Goal: Task Accomplishment & Management: Manage account settings

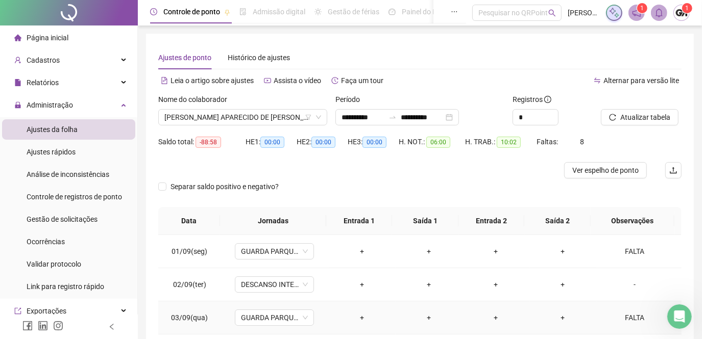
scroll to position [1, 0]
click at [296, 120] on span "[PERSON_NAME] APARECIDO DE [PERSON_NAME]" at bounding box center [242, 117] width 157 height 15
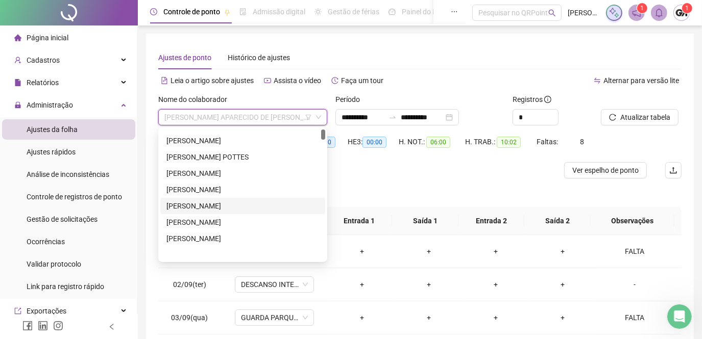
scroll to position [0, 0]
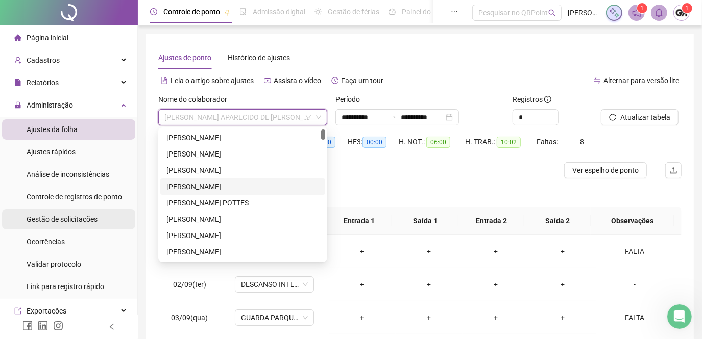
click at [65, 215] on span "Gestão de solicitações" at bounding box center [62, 219] width 71 height 8
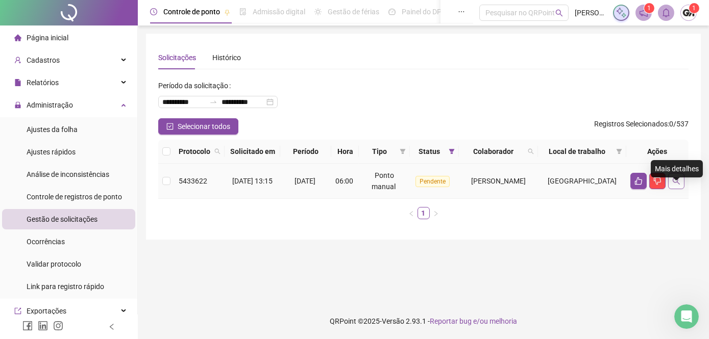
click at [675, 185] on icon "search" at bounding box center [676, 181] width 8 height 8
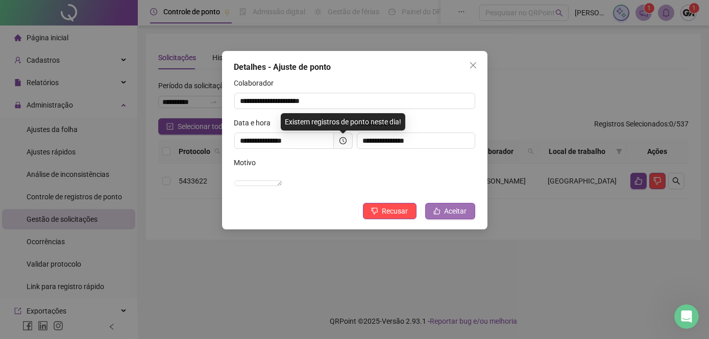
click at [437, 215] on icon "like" at bounding box center [436, 211] width 7 height 7
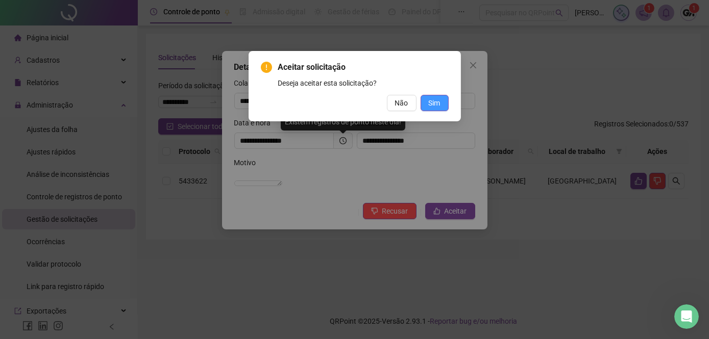
click at [435, 105] on span "Sim" at bounding box center [435, 102] width 12 height 11
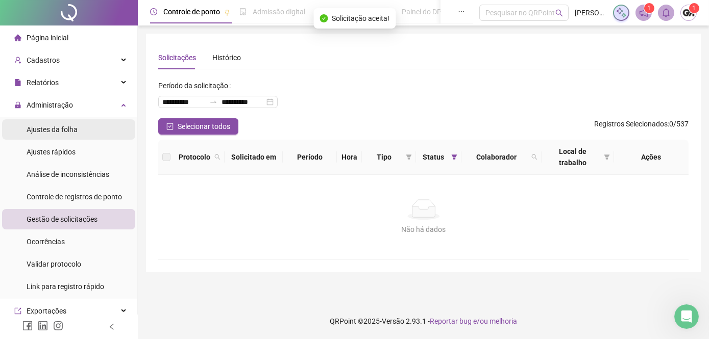
click at [48, 131] on span "Ajustes da folha" at bounding box center [52, 130] width 51 height 8
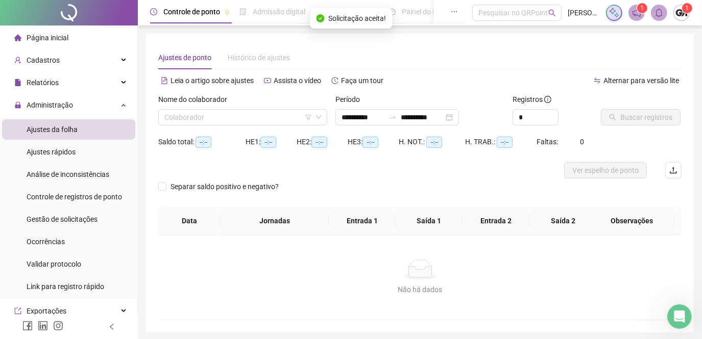
type input "**********"
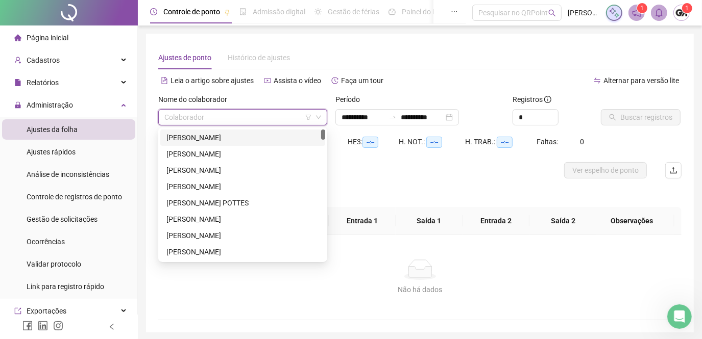
click at [257, 117] on input "search" at bounding box center [237, 117] width 147 height 15
click at [228, 137] on div "[PERSON_NAME]" at bounding box center [242, 137] width 153 height 11
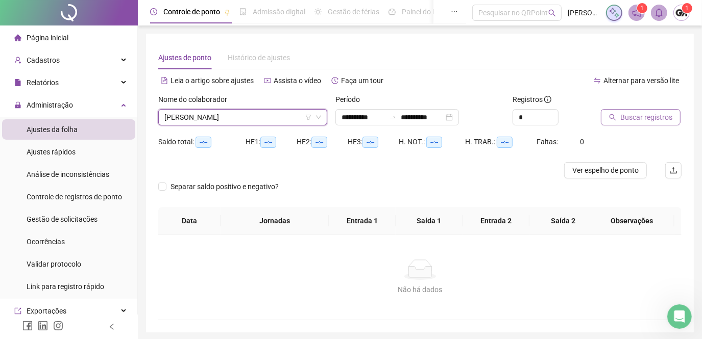
click at [641, 116] on span "Buscar registros" at bounding box center [646, 117] width 52 height 11
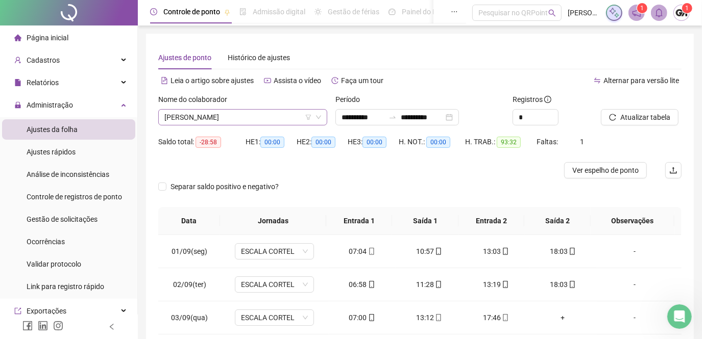
click at [235, 120] on span "[PERSON_NAME]" at bounding box center [242, 117] width 157 height 15
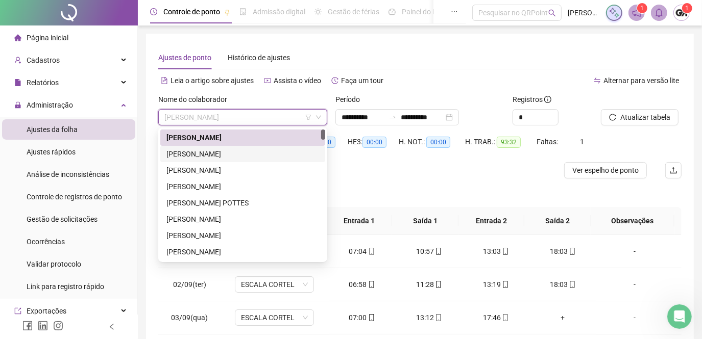
drag, startPoint x: 227, startPoint y: 150, endPoint x: 335, endPoint y: 140, distance: 108.7
click at [227, 151] on div "[PERSON_NAME]" at bounding box center [242, 154] width 153 height 11
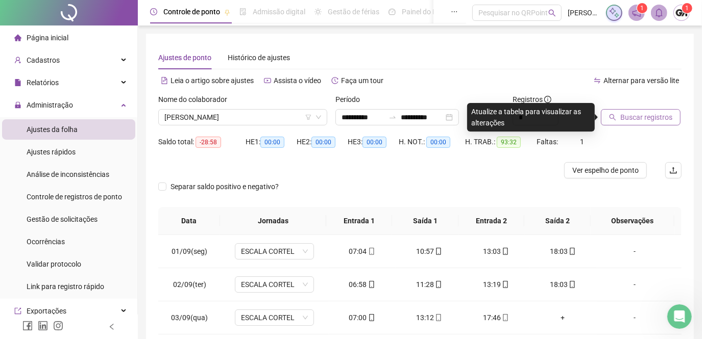
click at [635, 117] on span "Buscar registros" at bounding box center [646, 117] width 52 height 11
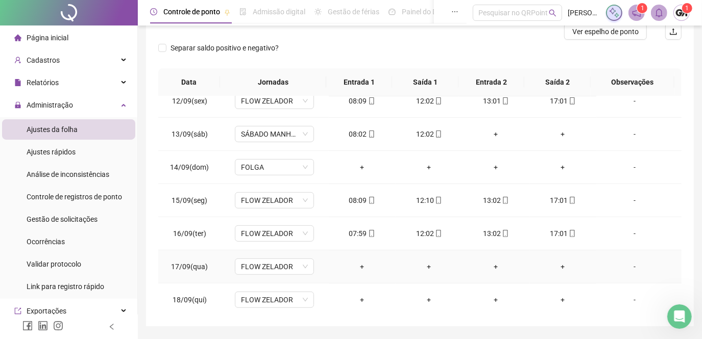
scroll to position [169, 0]
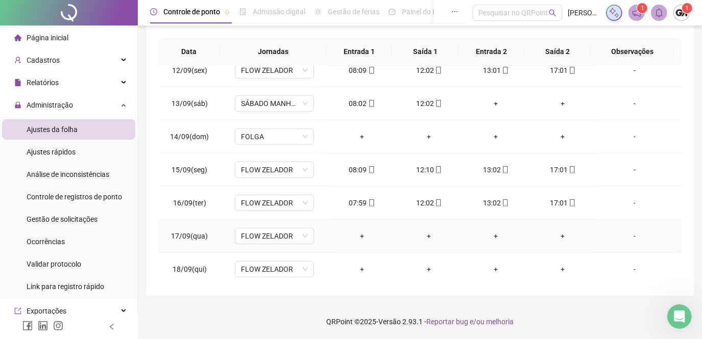
click at [630, 232] on div "-" at bounding box center [634, 236] width 60 height 11
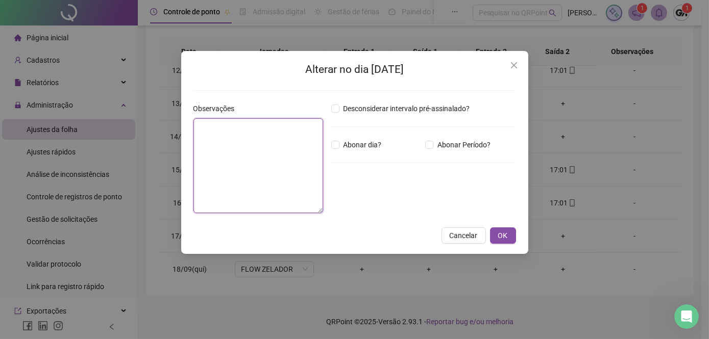
click at [199, 124] on textarea at bounding box center [258, 165] width 130 height 95
type textarea "********"
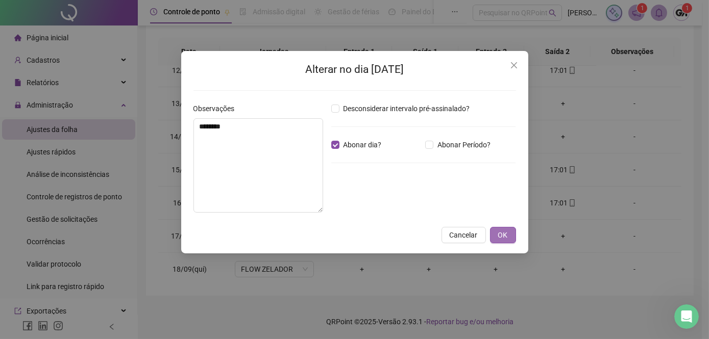
click at [500, 233] on span "OK" at bounding box center [503, 235] width 10 height 11
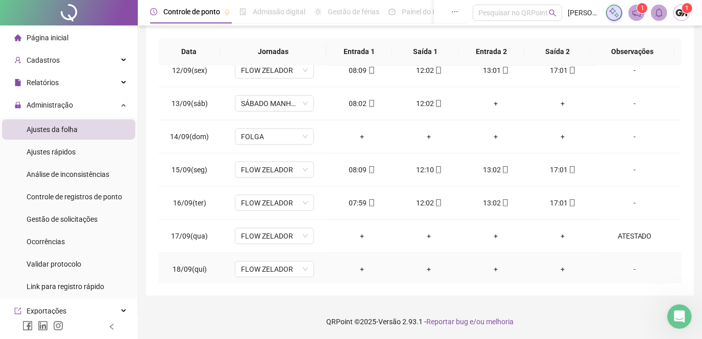
drag, startPoint x: 630, startPoint y: 267, endPoint x: 489, endPoint y: 235, distance: 144.5
click at [630, 266] on div "-" at bounding box center [634, 269] width 60 height 11
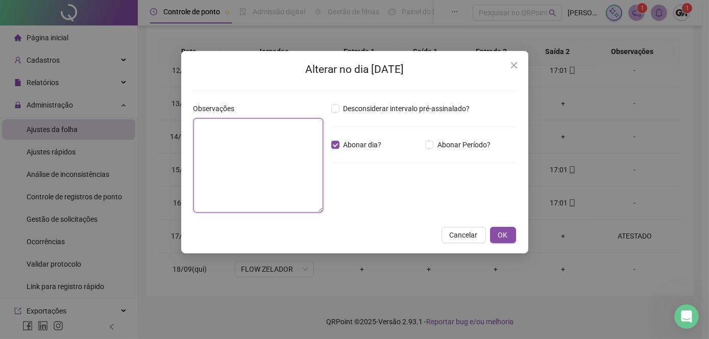
click at [213, 137] on textarea at bounding box center [258, 165] width 130 height 94
type textarea "********"
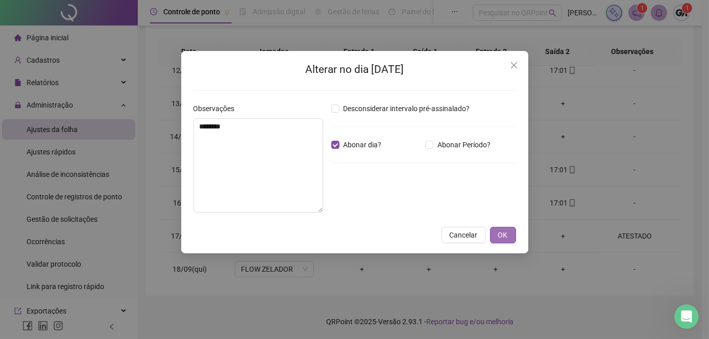
click at [500, 231] on span "OK" at bounding box center [503, 235] width 10 height 11
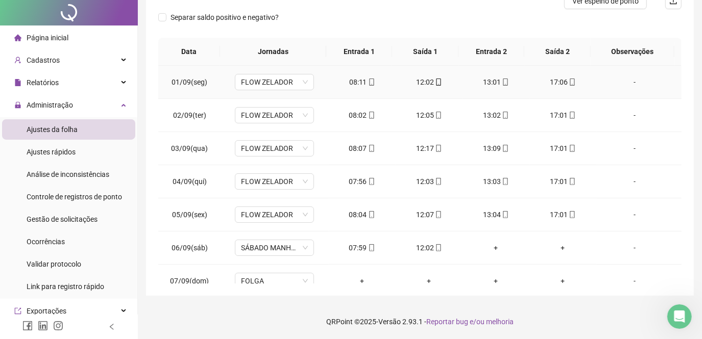
scroll to position [0, 0]
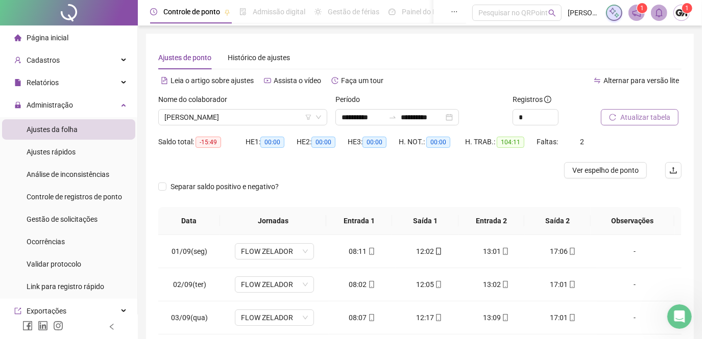
click at [618, 117] on button "Atualizar tabela" at bounding box center [640, 117] width 78 height 16
click at [290, 117] on span "[PERSON_NAME]" at bounding box center [242, 117] width 157 height 15
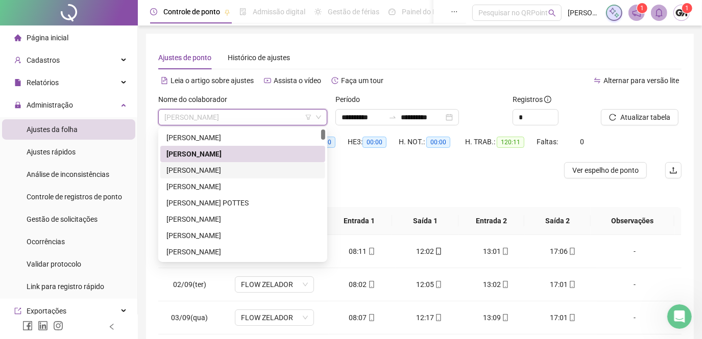
click at [252, 168] on div "[PERSON_NAME]" at bounding box center [242, 170] width 153 height 11
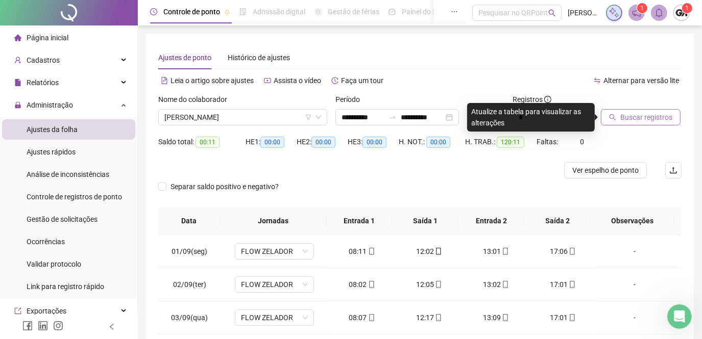
click at [623, 121] on span "Buscar registros" at bounding box center [646, 117] width 52 height 11
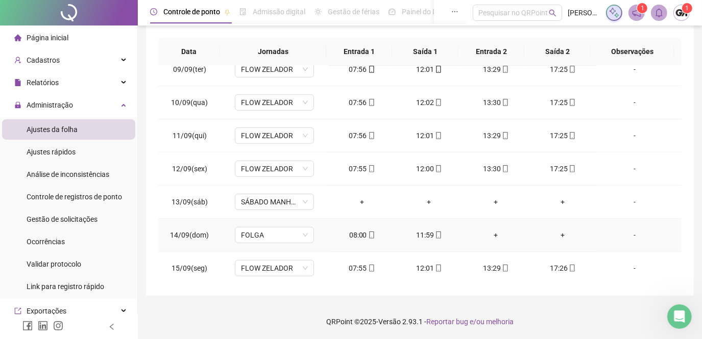
scroll to position [377, 0]
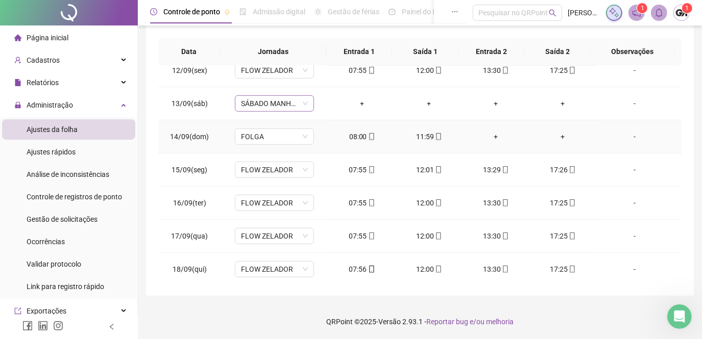
click at [295, 102] on span "SÁBADO MANHÃ DAS 08:00 AS 12:00" at bounding box center [274, 103] width 67 height 15
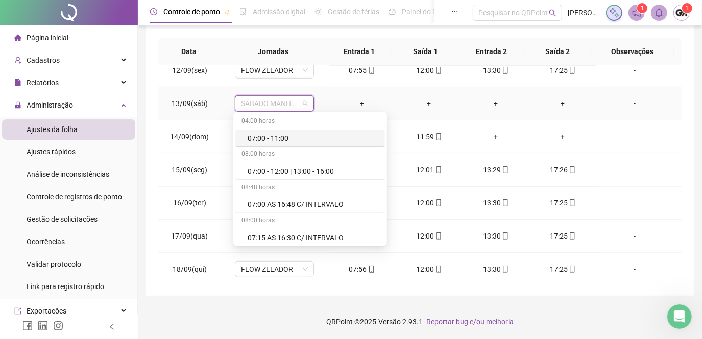
type input "*"
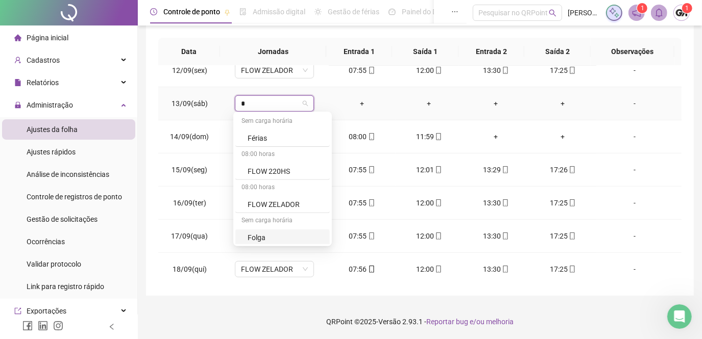
click at [263, 238] on div "Folga" at bounding box center [286, 237] width 76 height 11
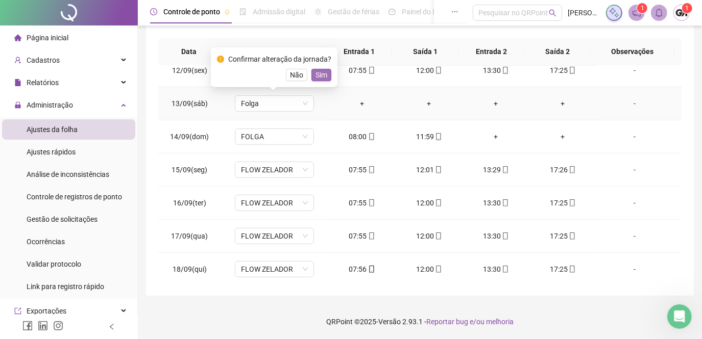
click at [324, 76] on span "Sim" at bounding box center [321, 74] width 12 height 11
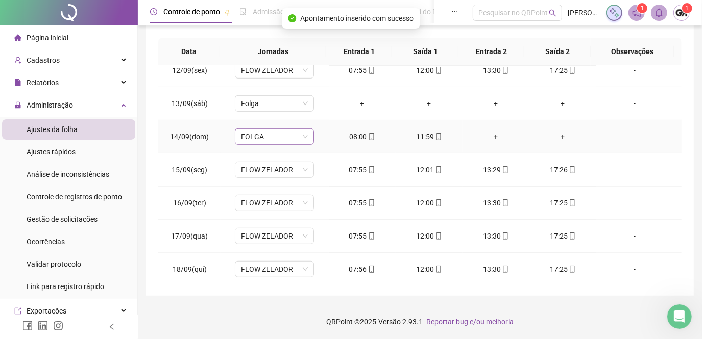
click at [295, 138] on span "FOLGA" at bounding box center [274, 136] width 67 height 15
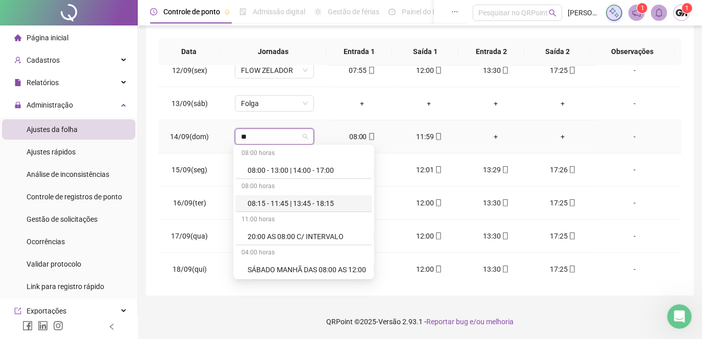
scroll to position [0, 0]
type input "*****"
click at [307, 266] on div "SÁBADO MANHÃ DAS 08:00 AS 12:00" at bounding box center [307, 269] width 118 height 11
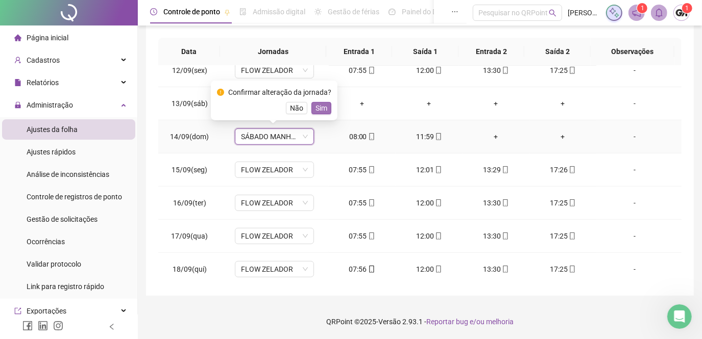
click at [317, 107] on span "Sim" at bounding box center [321, 108] width 12 height 11
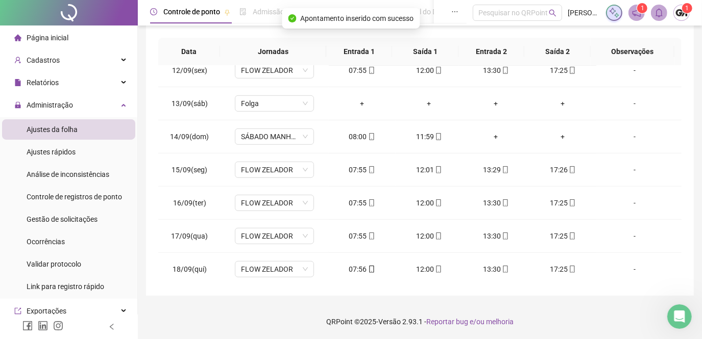
scroll to position [0, 0]
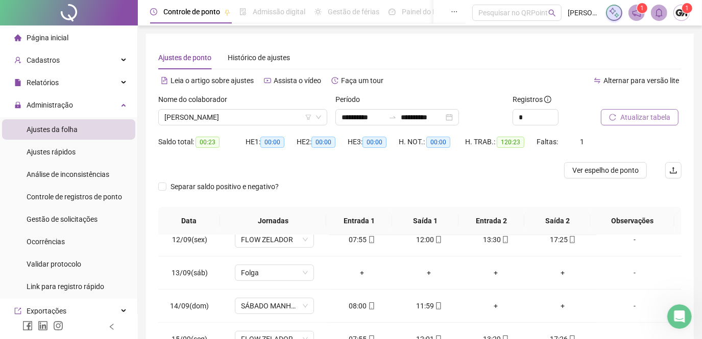
click at [621, 114] on span "Atualizar tabela" at bounding box center [645, 117] width 50 height 11
click at [270, 117] on span "[PERSON_NAME]" at bounding box center [242, 117] width 157 height 15
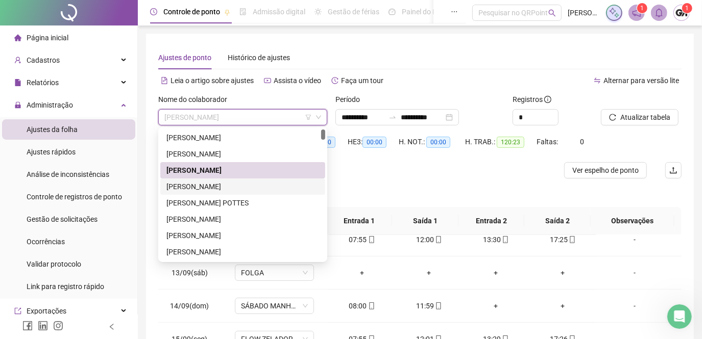
click at [241, 186] on div "[PERSON_NAME]" at bounding box center [242, 186] width 153 height 11
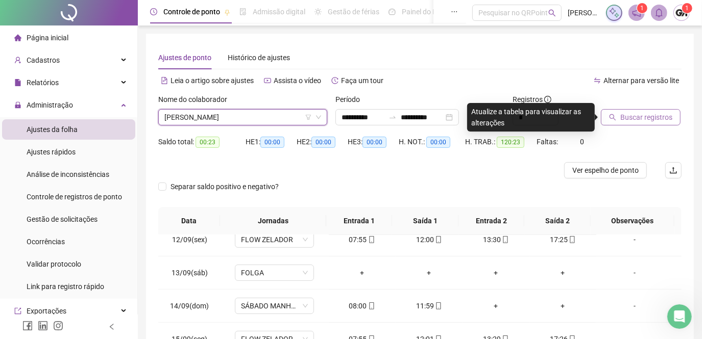
click at [647, 116] on span "Buscar registros" at bounding box center [646, 117] width 52 height 11
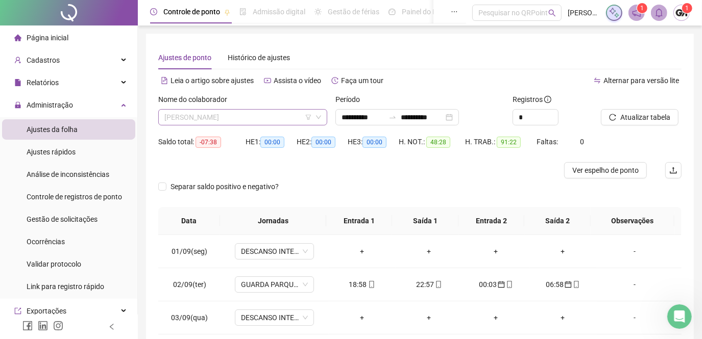
click at [278, 120] on span "[PERSON_NAME]" at bounding box center [242, 117] width 157 height 15
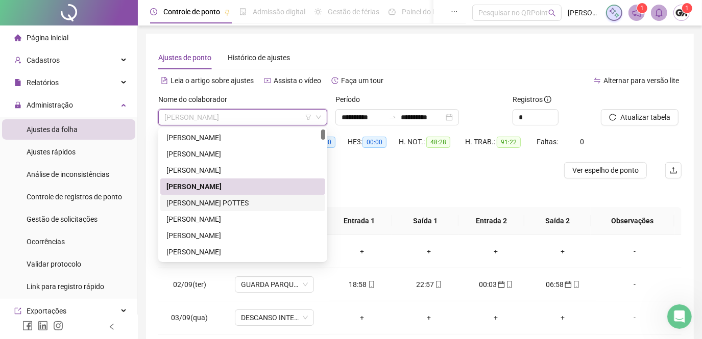
click at [230, 201] on div "[PERSON_NAME] POTTES" at bounding box center [242, 203] width 153 height 11
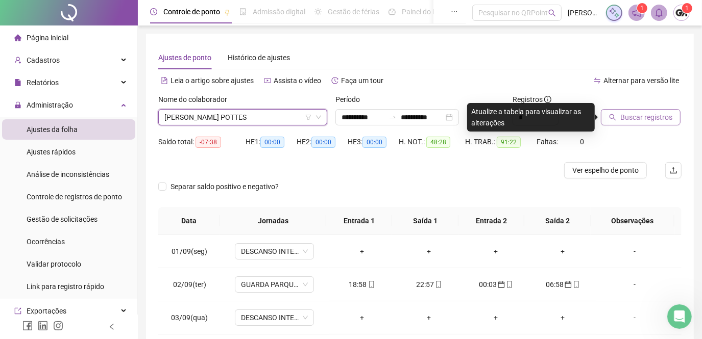
click at [629, 113] on span "Buscar registros" at bounding box center [646, 117] width 52 height 11
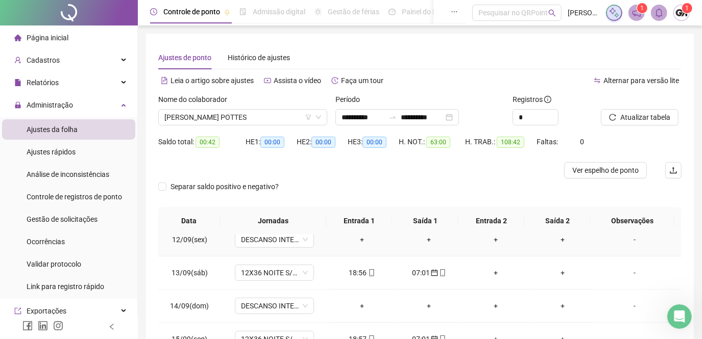
scroll to position [191, 0]
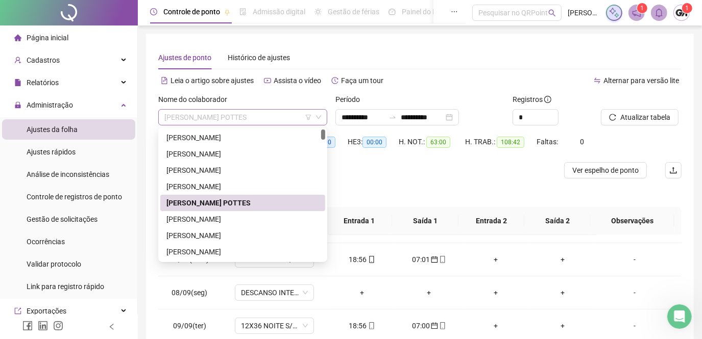
click at [249, 117] on span "[PERSON_NAME] POTTES" at bounding box center [242, 117] width 157 height 15
click at [243, 220] on div "[PERSON_NAME]" at bounding box center [242, 219] width 153 height 11
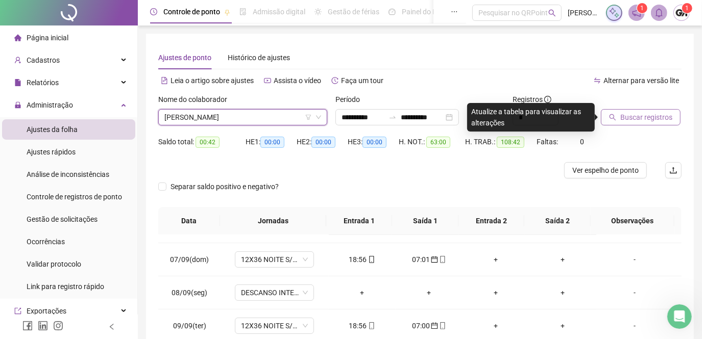
click at [631, 119] on span "Buscar registros" at bounding box center [646, 117] width 52 height 11
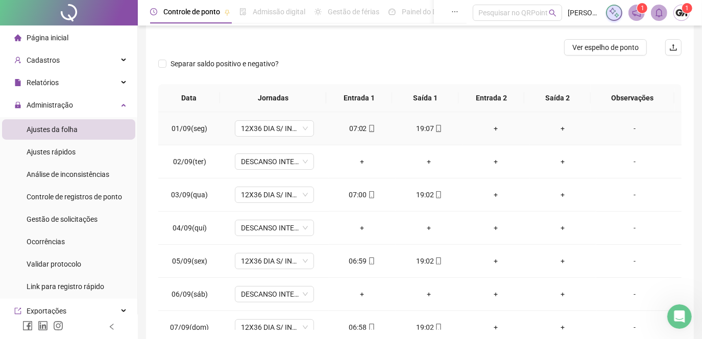
scroll to position [0, 0]
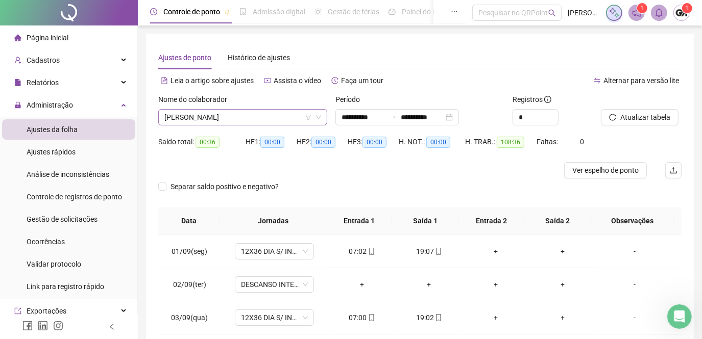
click at [286, 121] on span "[PERSON_NAME]" at bounding box center [242, 117] width 157 height 15
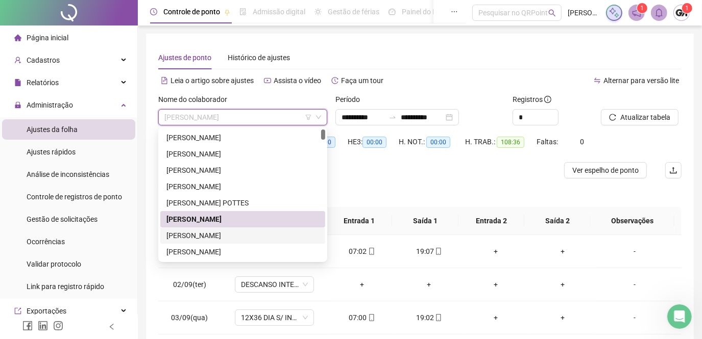
click at [261, 237] on div "[PERSON_NAME]" at bounding box center [242, 235] width 153 height 11
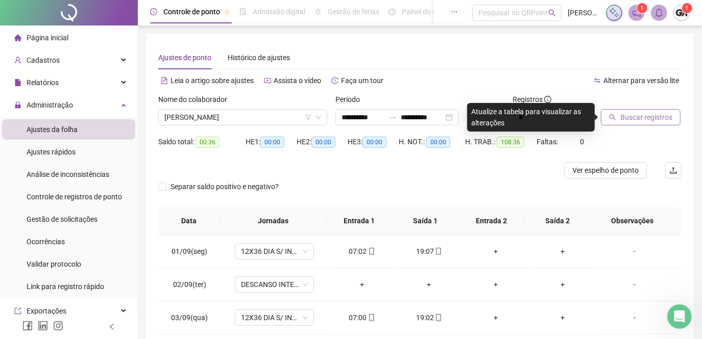
click at [626, 116] on span "Buscar registros" at bounding box center [646, 117] width 52 height 11
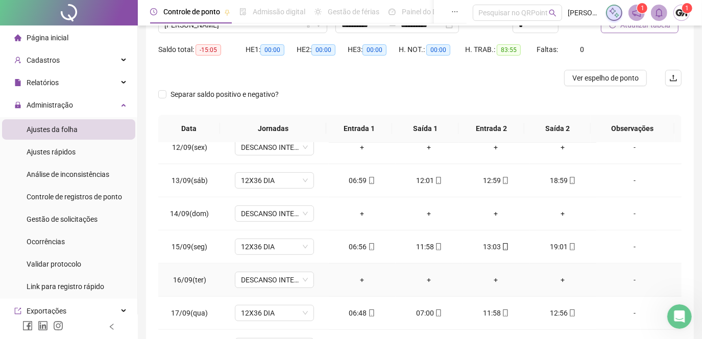
scroll to position [169, 0]
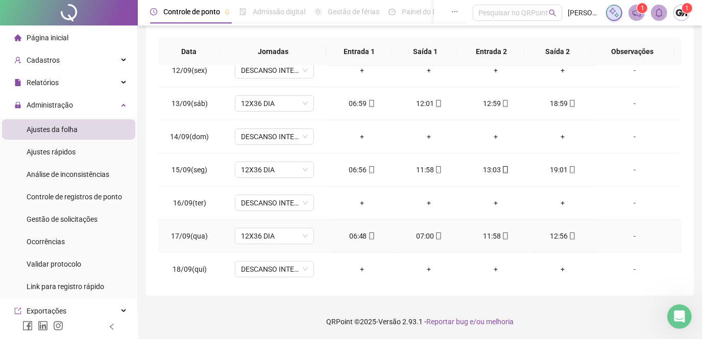
click at [358, 232] on div "06:48" at bounding box center [362, 236] width 51 height 11
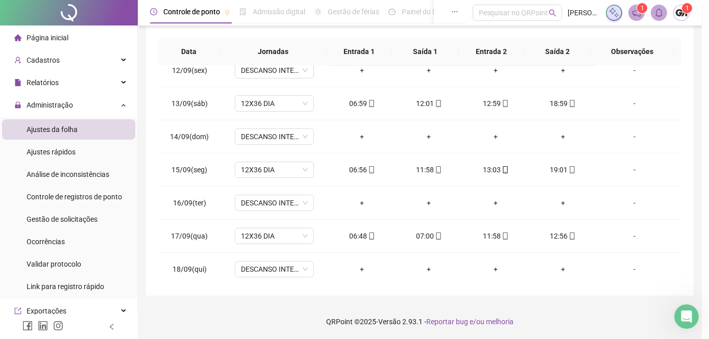
type input "**********"
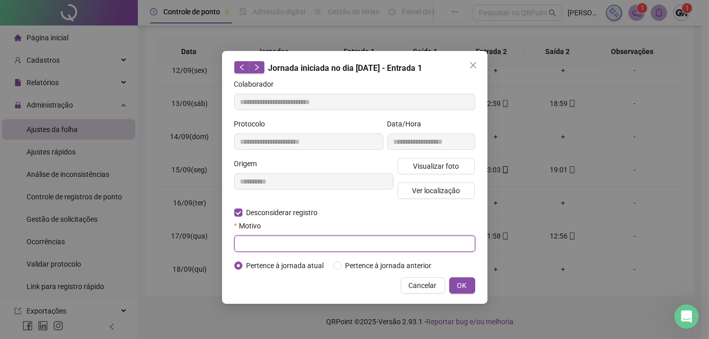
click at [258, 242] on input "text" at bounding box center [354, 244] width 241 height 16
type input "******"
click at [458, 284] on span "OK" at bounding box center [462, 285] width 10 height 11
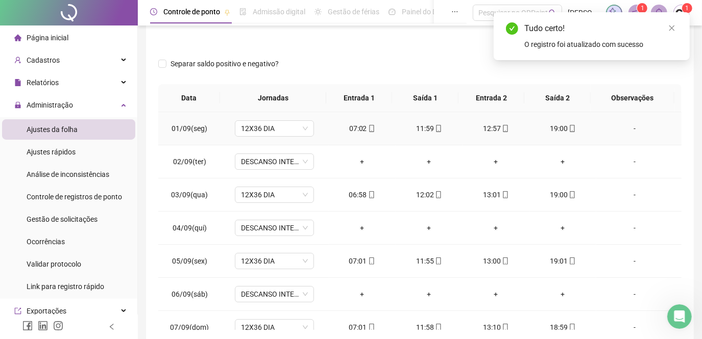
scroll to position [0, 0]
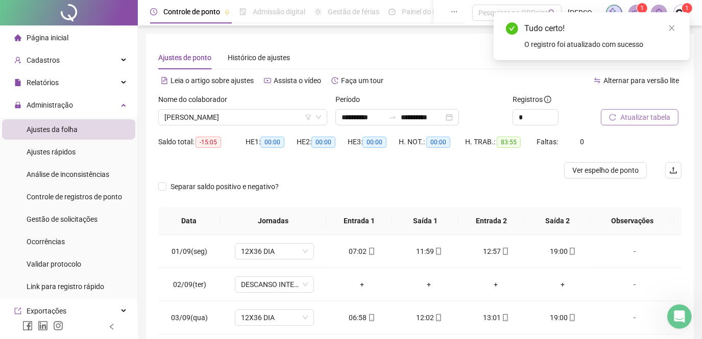
click at [630, 118] on span "Atualizar tabela" at bounding box center [645, 117] width 50 height 11
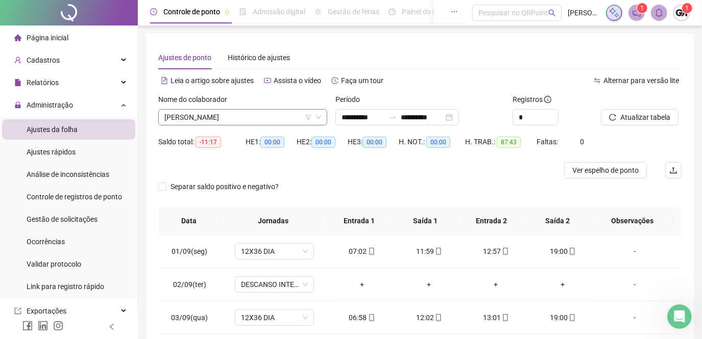
click at [287, 118] on span "[PERSON_NAME]" at bounding box center [242, 117] width 157 height 15
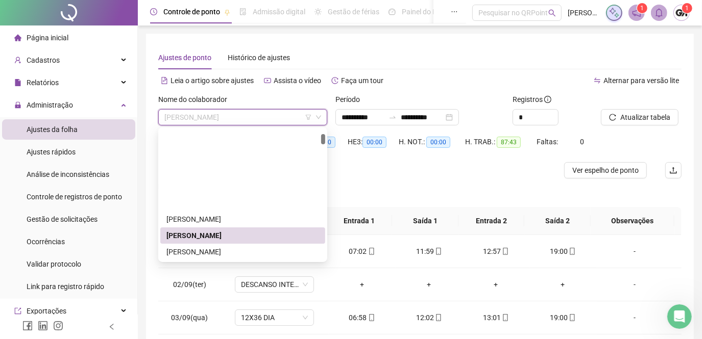
scroll to position [92, 0]
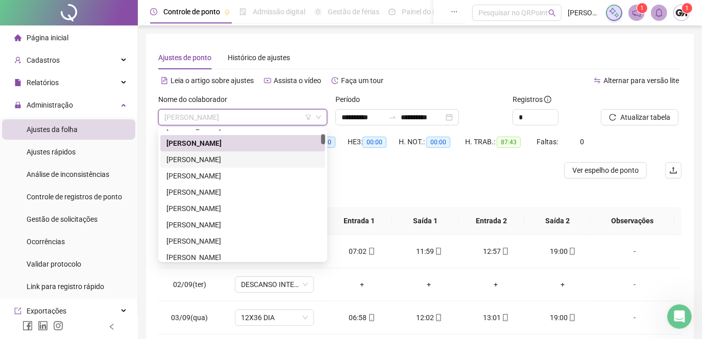
click at [266, 160] on div "[PERSON_NAME]" at bounding box center [242, 159] width 153 height 11
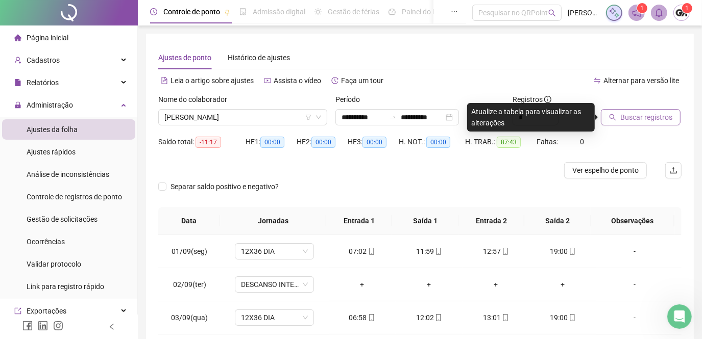
click at [648, 120] on span "Buscar registros" at bounding box center [646, 117] width 52 height 11
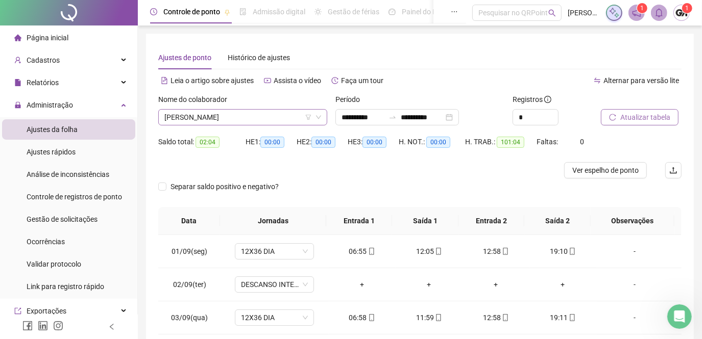
click at [291, 116] on span "[PERSON_NAME]" at bounding box center [242, 117] width 157 height 15
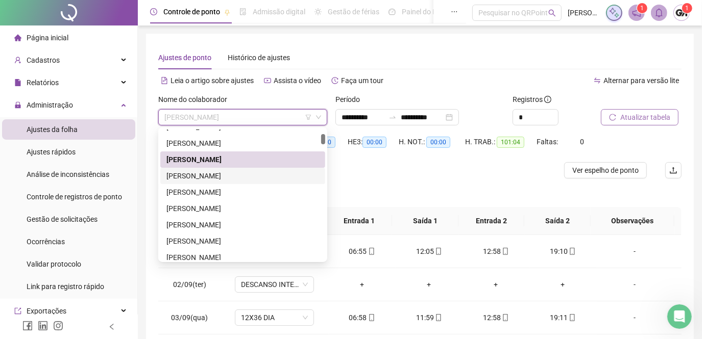
click at [241, 177] on div "[PERSON_NAME]" at bounding box center [242, 175] width 153 height 11
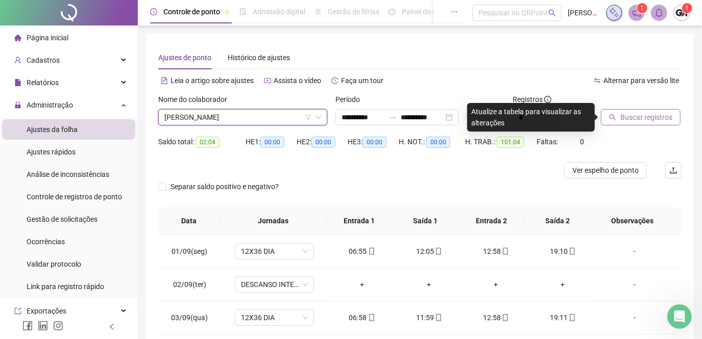
click at [635, 114] on span "Buscar registros" at bounding box center [646, 117] width 52 height 11
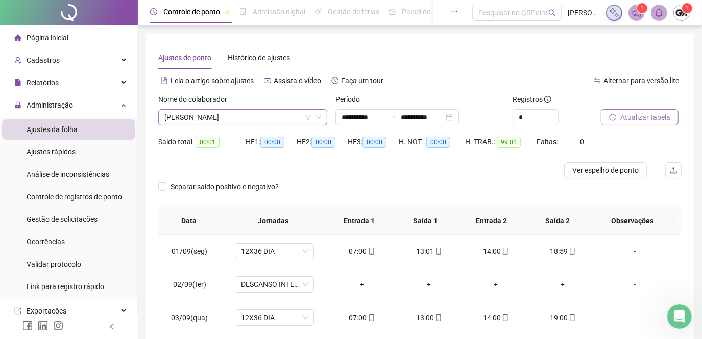
click at [283, 118] on span "[PERSON_NAME]" at bounding box center [242, 117] width 157 height 15
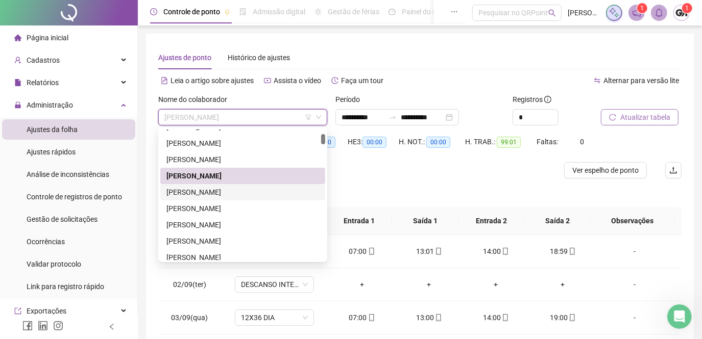
click at [248, 192] on div "[PERSON_NAME]" at bounding box center [242, 192] width 153 height 11
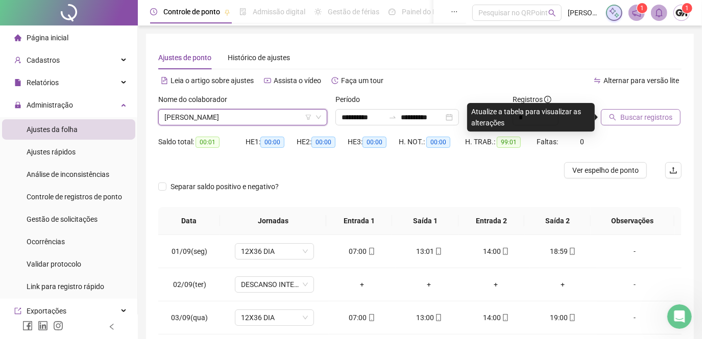
click at [618, 121] on button "Buscar registros" at bounding box center [641, 117] width 80 height 16
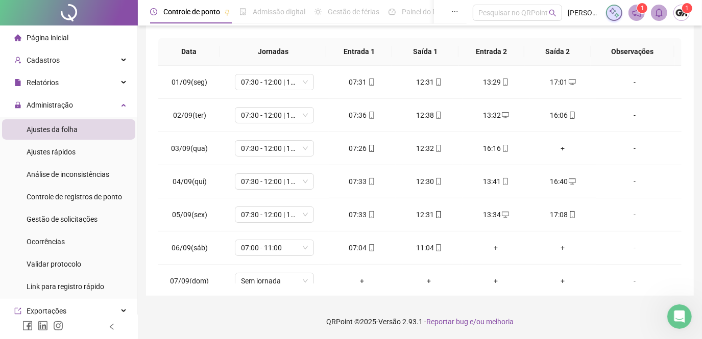
scroll to position [0, 0]
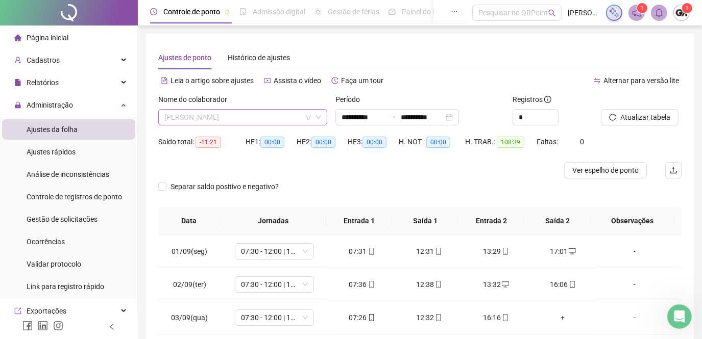
click at [286, 118] on span "[PERSON_NAME]" at bounding box center [242, 117] width 157 height 15
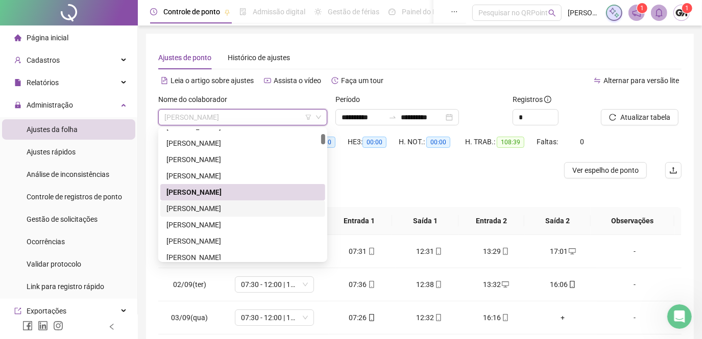
drag, startPoint x: 250, startPoint y: 203, endPoint x: 290, endPoint y: 174, distance: 49.0
click at [250, 203] on div "[PERSON_NAME]" at bounding box center [242, 208] width 153 height 11
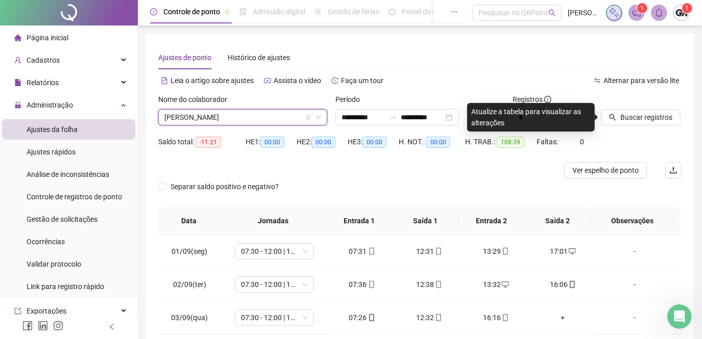
click at [265, 118] on span "[PERSON_NAME]" at bounding box center [242, 117] width 157 height 15
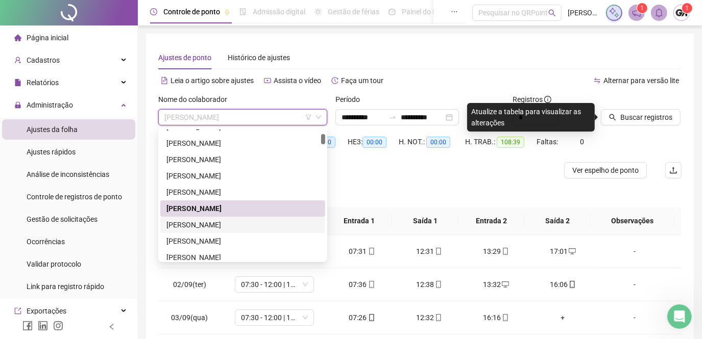
click at [223, 225] on div "[PERSON_NAME]" at bounding box center [242, 224] width 153 height 11
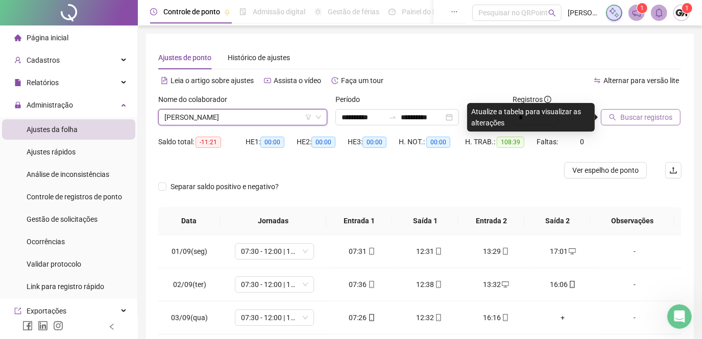
click at [636, 115] on span "Buscar registros" at bounding box center [646, 117] width 52 height 11
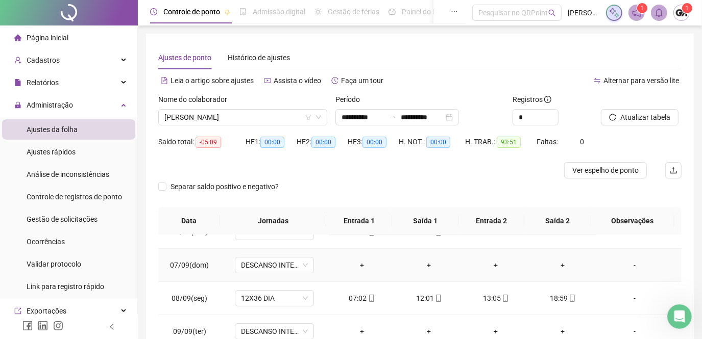
scroll to position [139, 0]
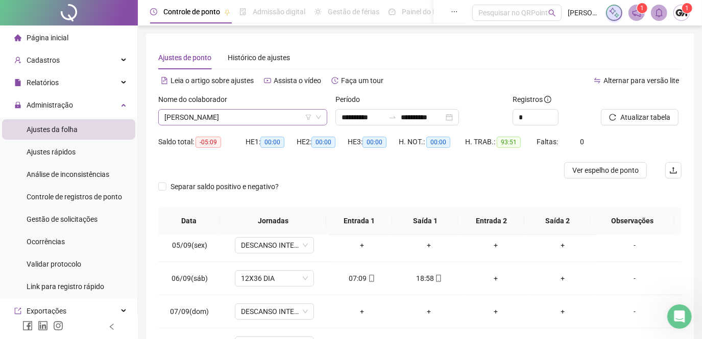
click at [270, 113] on span "[PERSON_NAME]" at bounding box center [242, 117] width 157 height 15
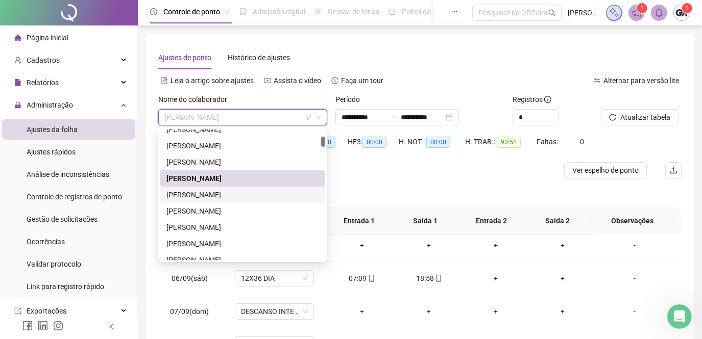
click at [240, 198] on div "[PERSON_NAME]" at bounding box center [242, 194] width 153 height 11
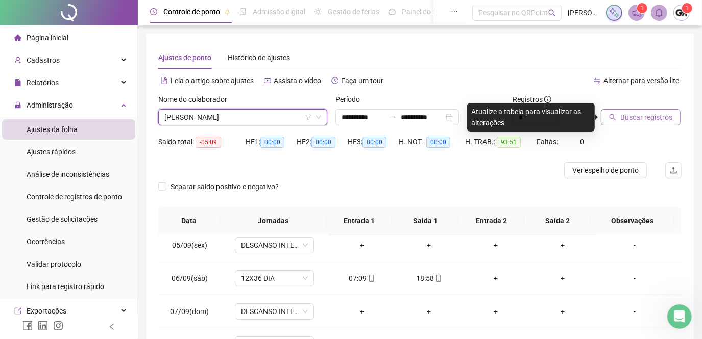
click at [618, 119] on button "Buscar registros" at bounding box center [641, 117] width 80 height 16
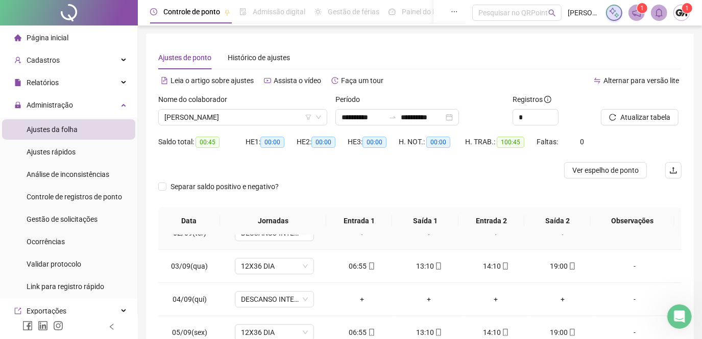
scroll to position [0, 0]
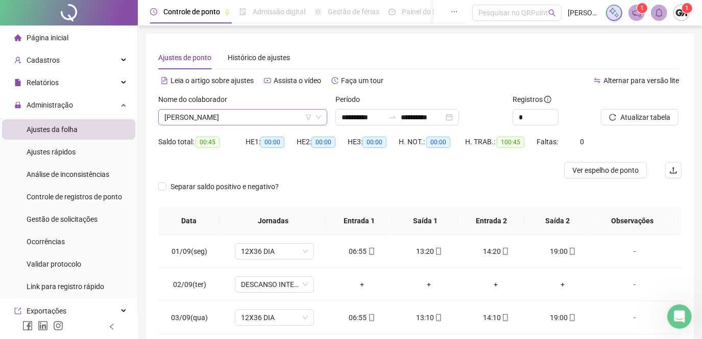
click at [287, 114] on span "[PERSON_NAME]" at bounding box center [242, 117] width 157 height 15
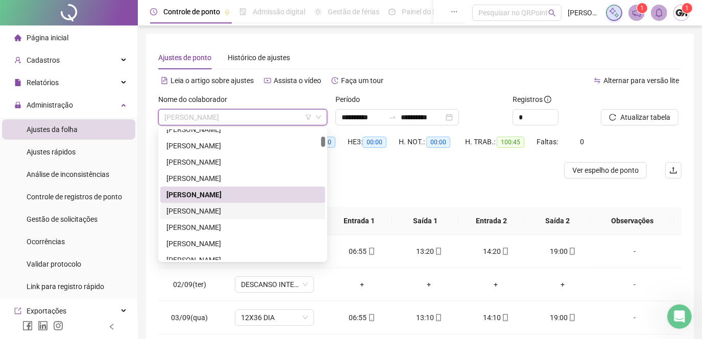
click at [253, 209] on div "[PERSON_NAME]" at bounding box center [242, 211] width 153 height 11
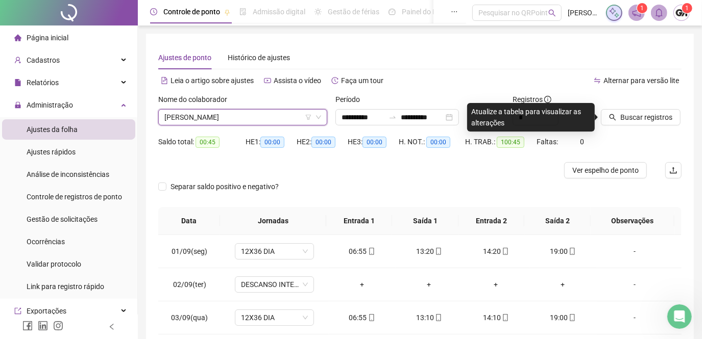
click at [260, 121] on span "[PERSON_NAME]" at bounding box center [242, 117] width 157 height 15
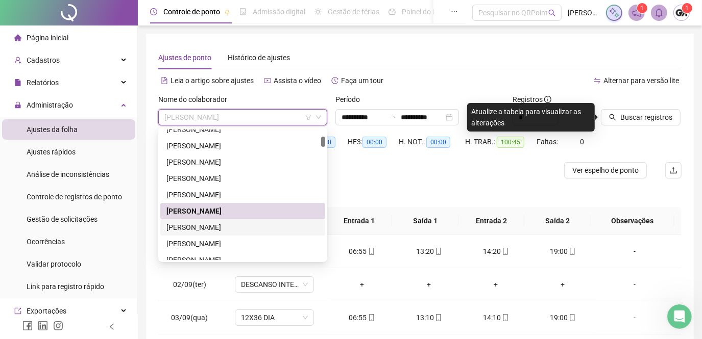
drag, startPoint x: 243, startPoint y: 226, endPoint x: 287, endPoint y: 204, distance: 49.1
click at [243, 226] on div "[PERSON_NAME]" at bounding box center [242, 227] width 153 height 11
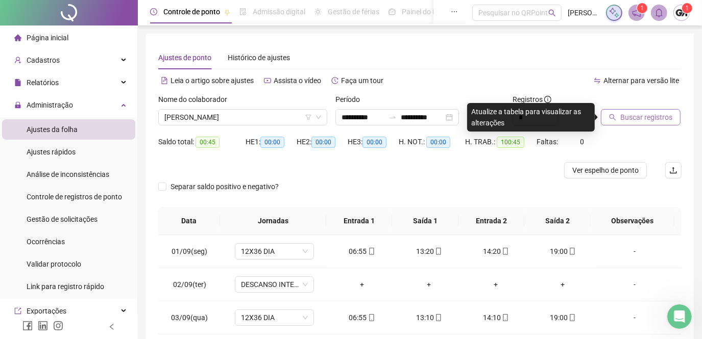
click at [631, 118] on span "Buscar registros" at bounding box center [646, 117] width 52 height 11
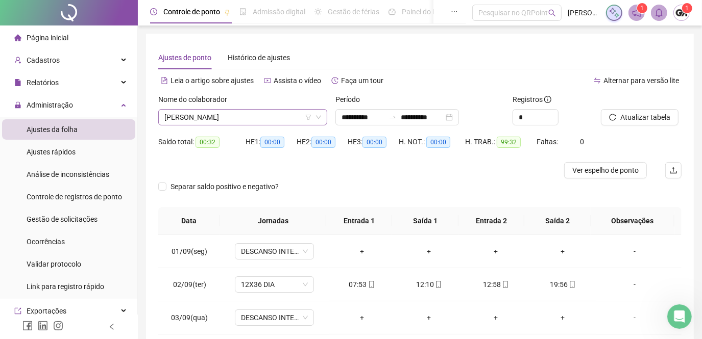
click at [278, 118] on span "[PERSON_NAME]" at bounding box center [242, 117] width 157 height 15
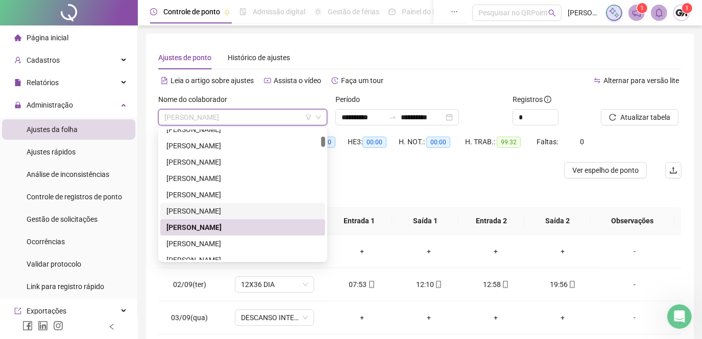
scroll to position [185, 0]
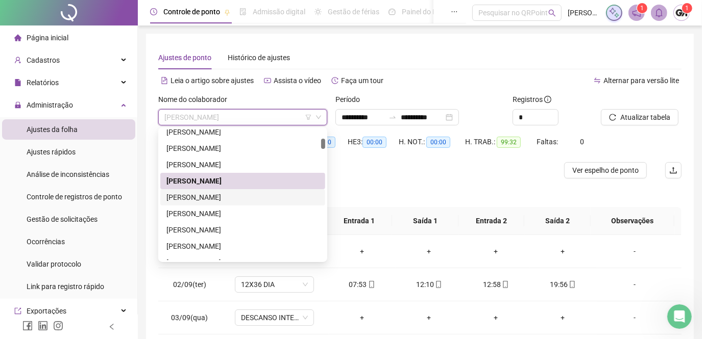
click at [241, 197] on div "[PERSON_NAME]" at bounding box center [242, 197] width 153 height 11
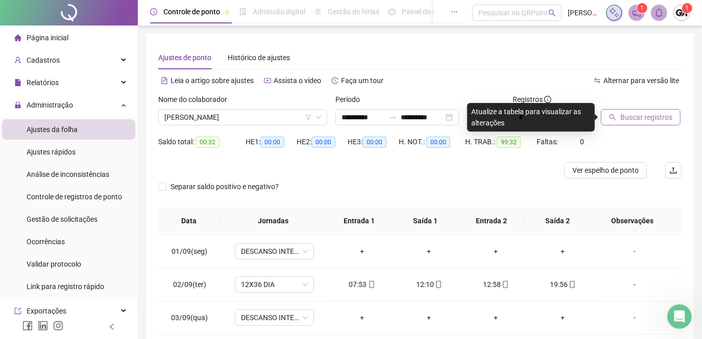
click at [625, 115] on span "Buscar registros" at bounding box center [646, 117] width 52 height 11
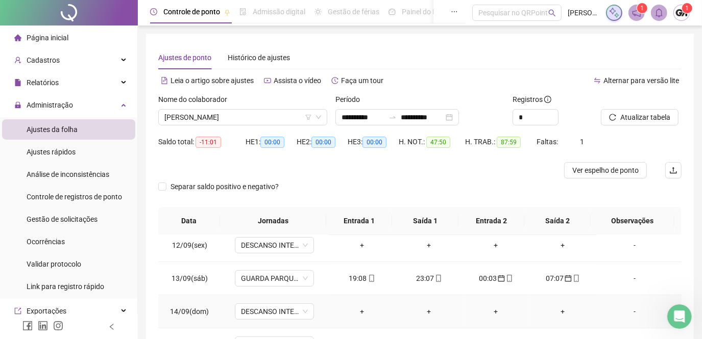
scroll to position [377, 0]
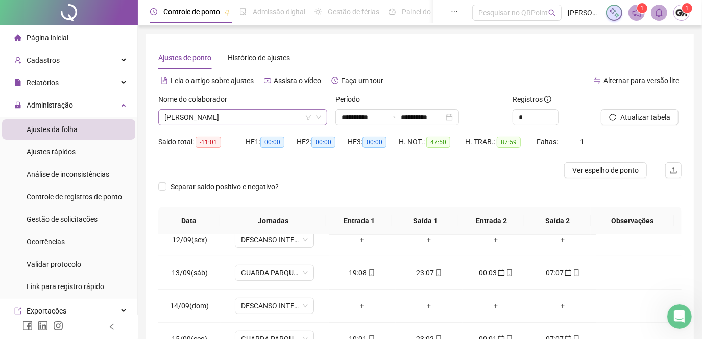
click at [270, 116] on span "[PERSON_NAME]" at bounding box center [242, 117] width 157 height 15
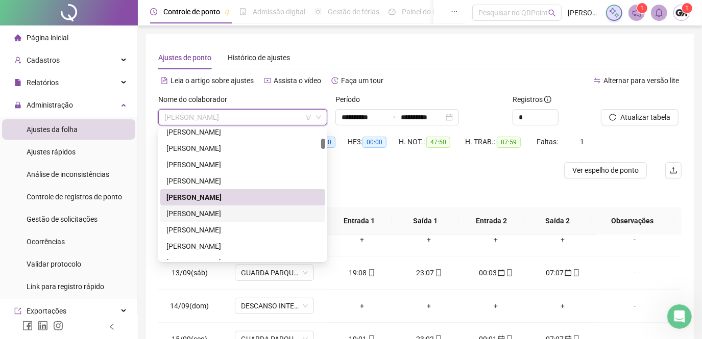
click at [250, 213] on div "[PERSON_NAME]" at bounding box center [242, 213] width 153 height 11
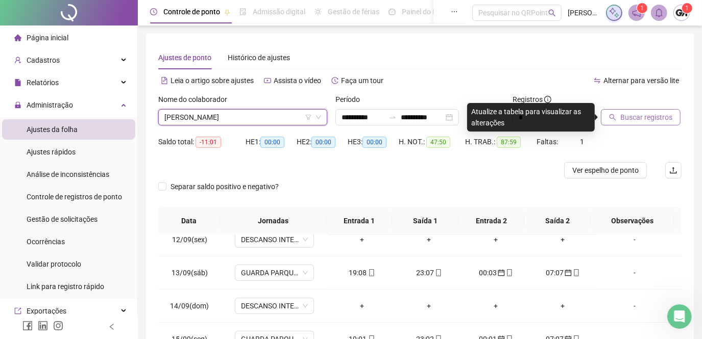
click at [619, 121] on button "Buscar registros" at bounding box center [641, 117] width 80 height 16
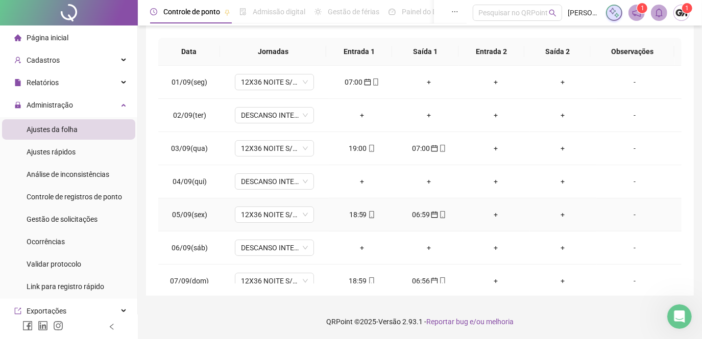
scroll to position [30, 0]
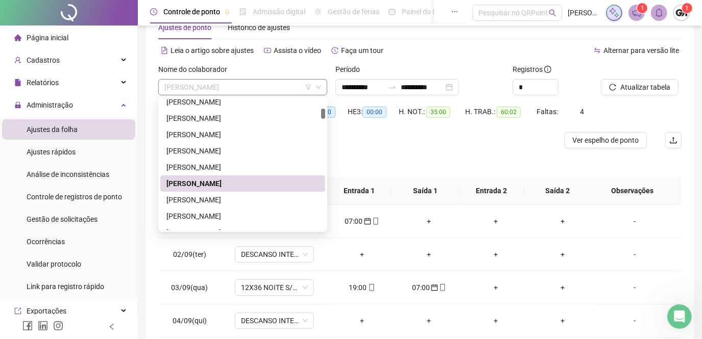
click at [275, 88] on span "[PERSON_NAME]" at bounding box center [242, 87] width 157 height 15
click at [232, 200] on div "[PERSON_NAME]" at bounding box center [242, 199] width 153 height 11
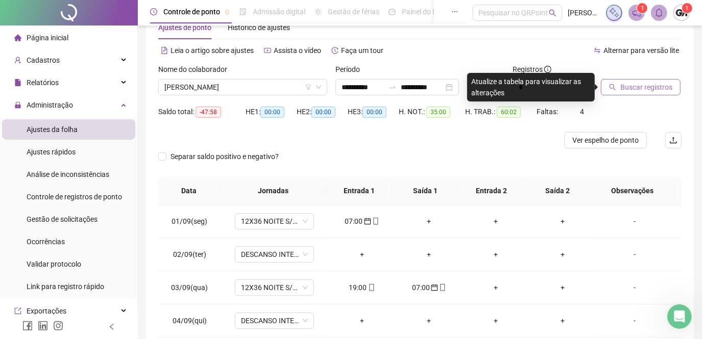
click at [631, 89] on span "Buscar registros" at bounding box center [646, 87] width 52 height 11
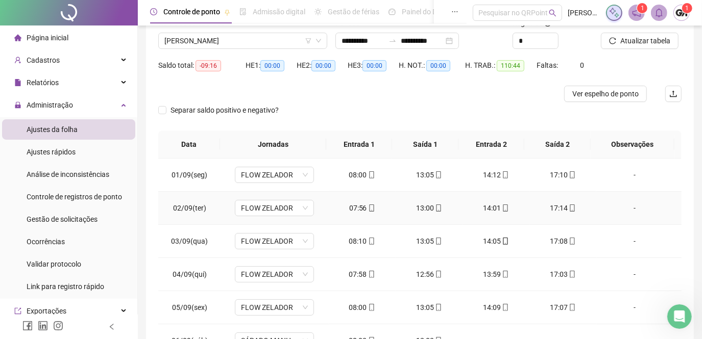
scroll to position [0, 0]
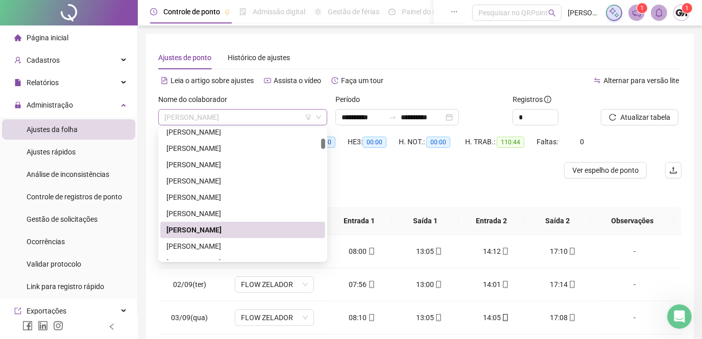
click at [252, 119] on span "[PERSON_NAME]" at bounding box center [242, 117] width 157 height 15
click at [230, 243] on div "[PERSON_NAME]" at bounding box center [242, 246] width 153 height 11
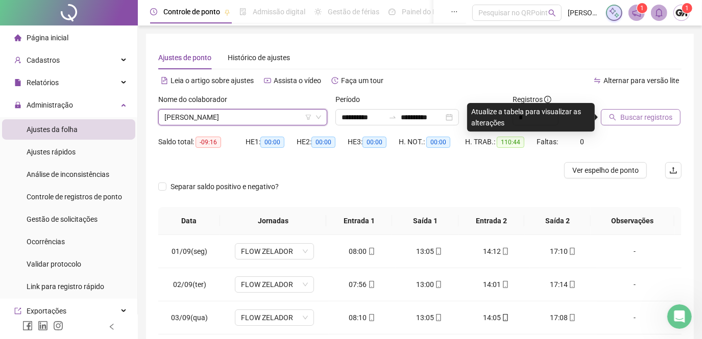
click at [630, 118] on span "Buscar registros" at bounding box center [646, 117] width 52 height 11
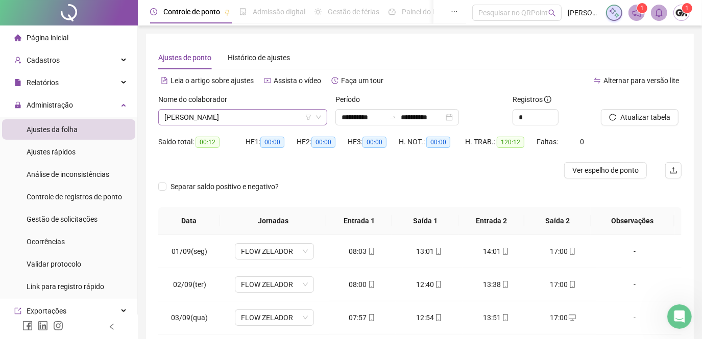
click at [282, 115] on span "[PERSON_NAME]" at bounding box center [242, 117] width 157 height 15
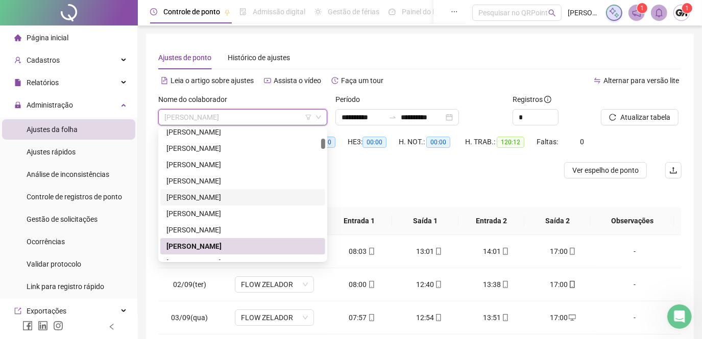
scroll to position [278, 0]
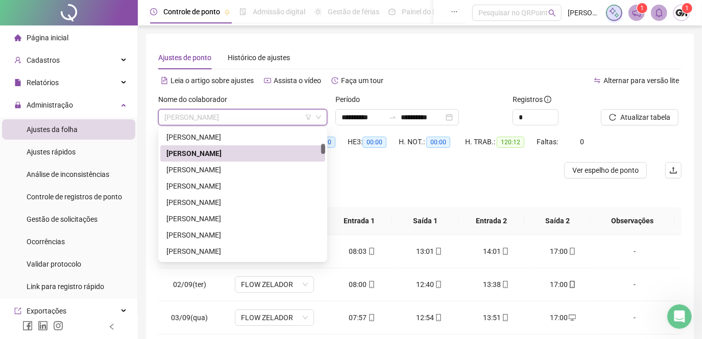
click at [270, 118] on span "[PERSON_NAME]" at bounding box center [242, 117] width 157 height 15
drag, startPoint x: 218, startPoint y: 168, endPoint x: 501, endPoint y: 103, distance: 290.1
click at [218, 168] on div "[PERSON_NAME]" at bounding box center [242, 169] width 153 height 11
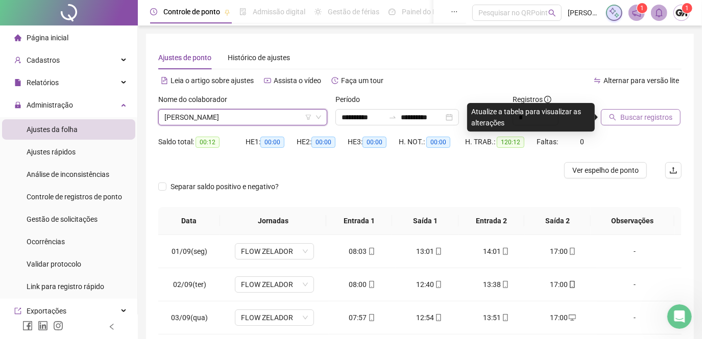
click at [647, 116] on span "Buscar registros" at bounding box center [646, 117] width 52 height 11
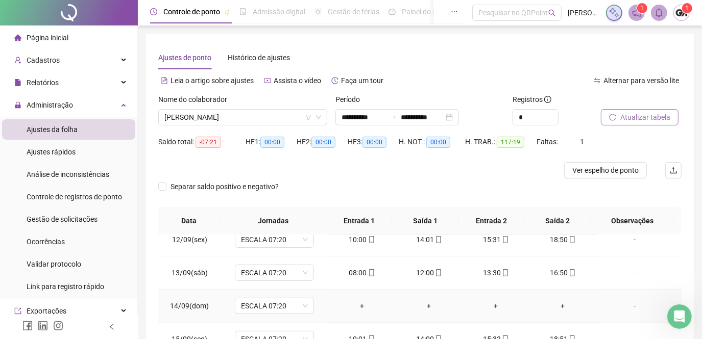
scroll to position [46, 0]
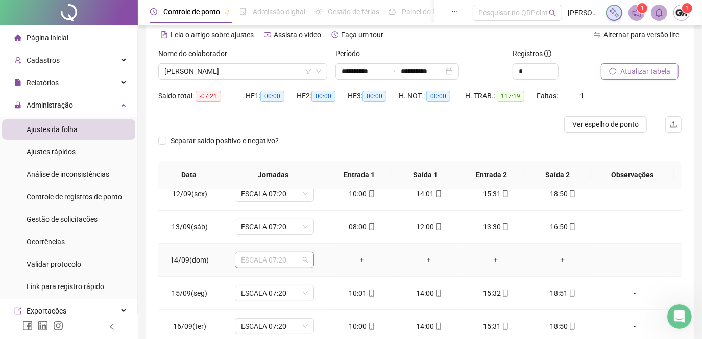
click at [284, 256] on span "ESCALA 07:20" at bounding box center [274, 260] width 67 height 15
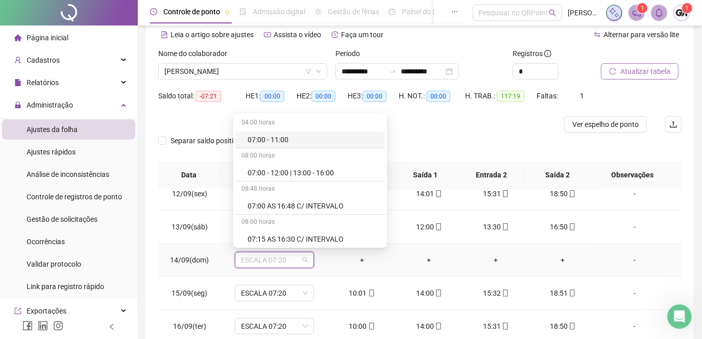
type input "*"
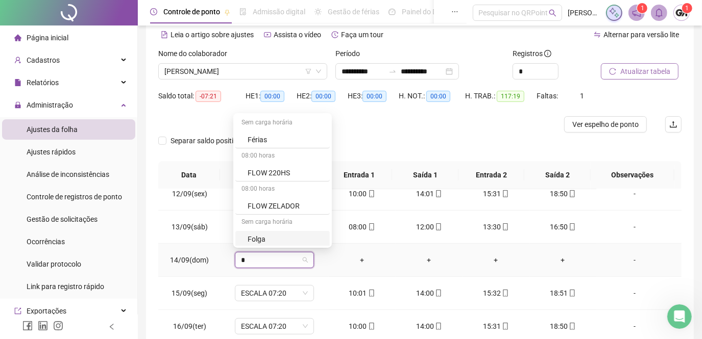
click at [262, 240] on div "Folga" at bounding box center [286, 239] width 76 height 11
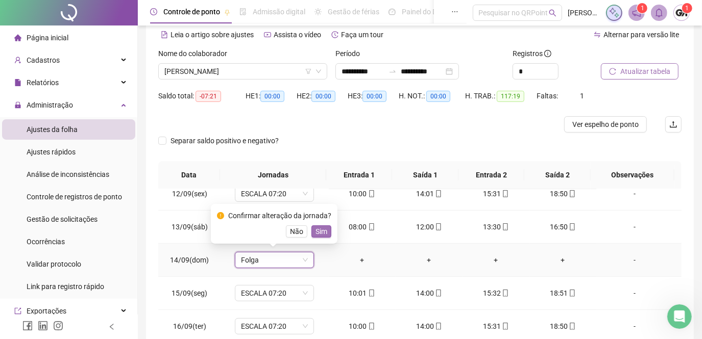
click at [325, 234] on span "Sim" at bounding box center [321, 231] width 12 height 11
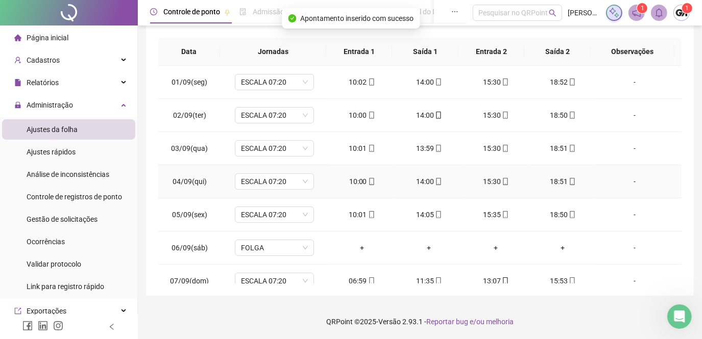
scroll to position [0, 0]
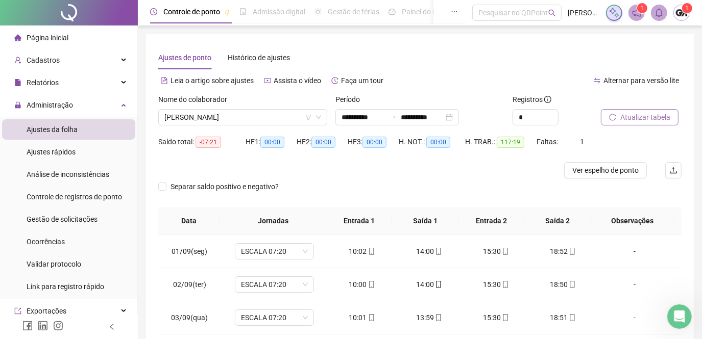
click at [617, 117] on button "Atualizar tabela" at bounding box center [640, 117] width 78 height 16
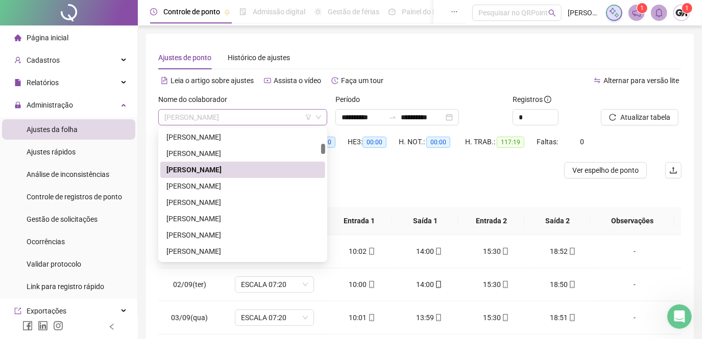
click at [237, 118] on span "[PERSON_NAME]" at bounding box center [242, 117] width 157 height 15
click at [229, 185] on div "[PERSON_NAME]" at bounding box center [242, 186] width 153 height 11
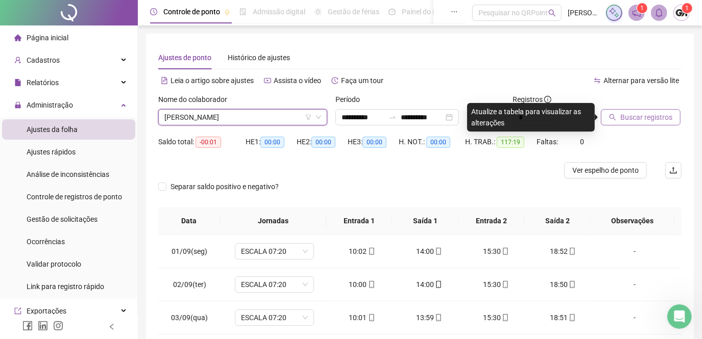
click at [621, 114] on span "Buscar registros" at bounding box center [646, 117] width 52 height 11
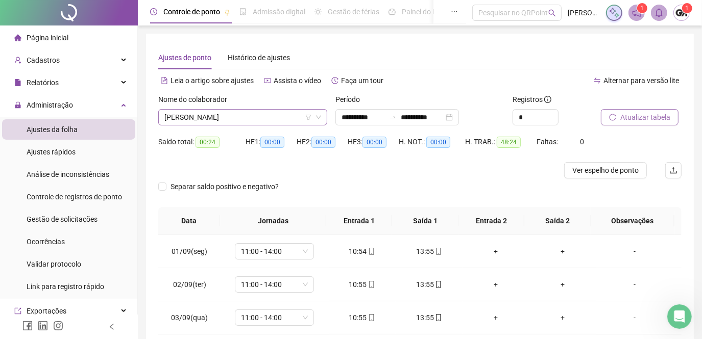
click at [272, 120] on span "[PERSON_NAME]" at bounding box center [242, 117] width 157 height 15
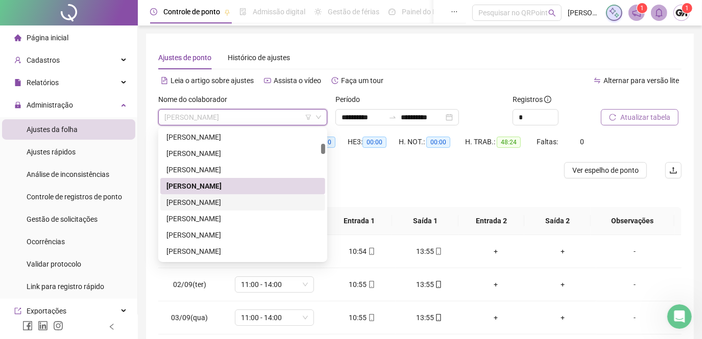
click at [250, 204] on div "[PERSON_NAME]" at bounding box center [242, 202] width 153 height 11
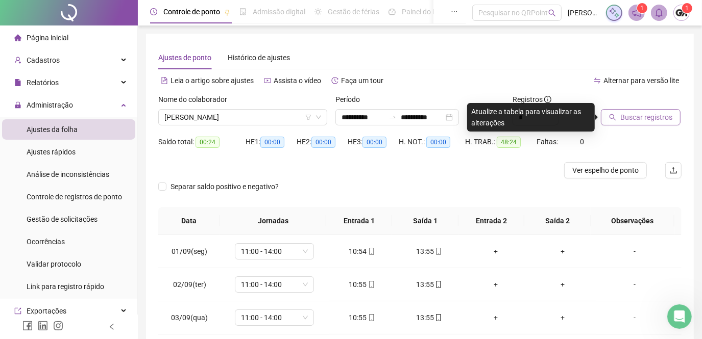
click at [641, 117] on span "Buscar registros" at bounding box center [646, 117] width 52 height 11
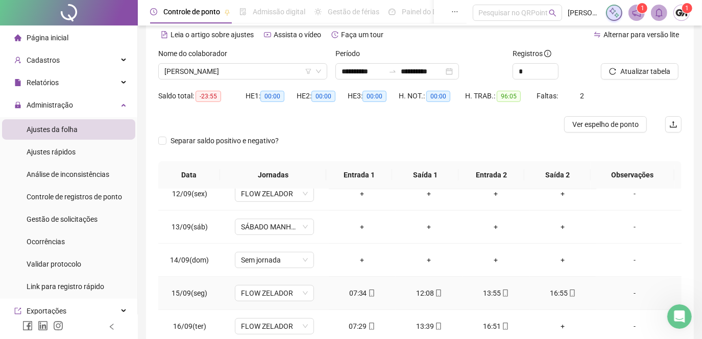
scroll to position [330, 0]
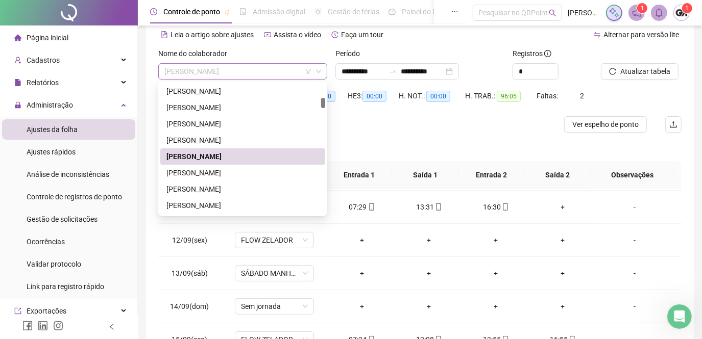
click at [287, 70] on span "[PERSON_NAME]" at bounding box center [242, 71] width 157 height 15
click at [241, 172] on div "[PERSON_NAME]" at bounding box center [242, 172] width 153 height 11
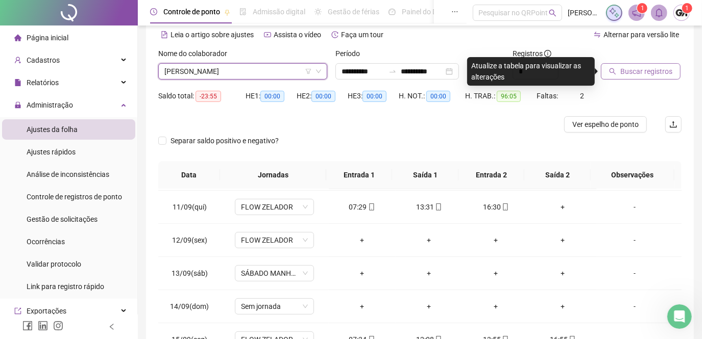
click at [640, 73] on span "Buscar registros" at bounding box center [646, 71] width 52 height 11
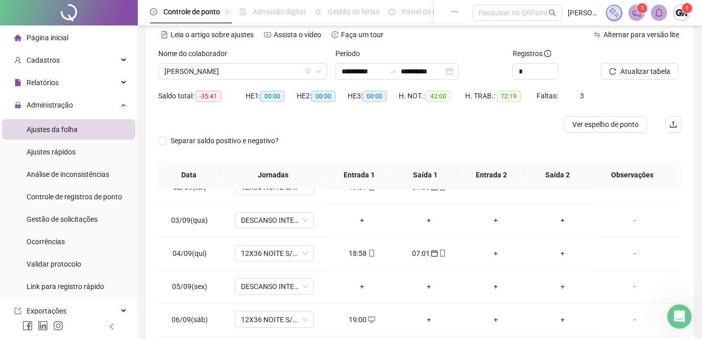
scroll to position [144, 0]
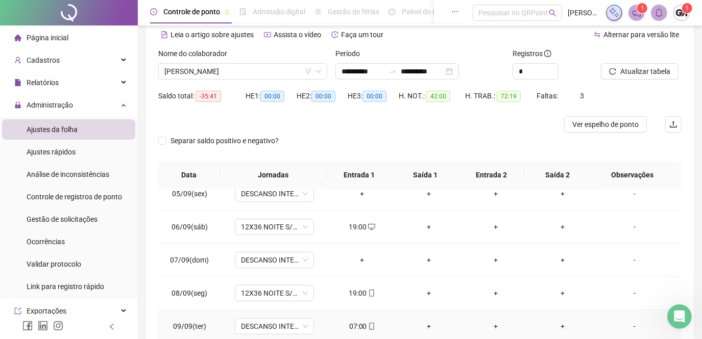
click at [352, 325] on div "07:00" at bounding box center [362, 326] width 51 height 11
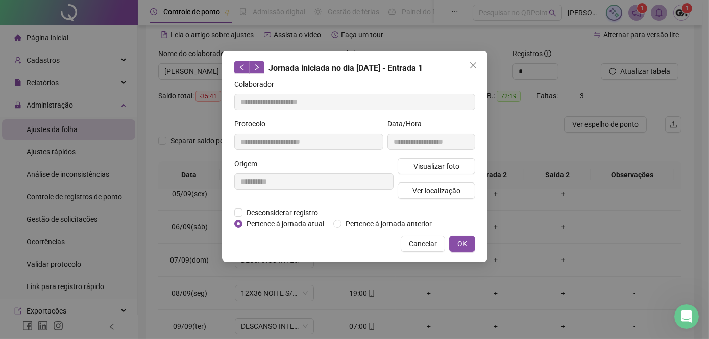
type input "**********"
click at [459, 242] on span "OK" at bounding box center [462, 243] width 10 height 11
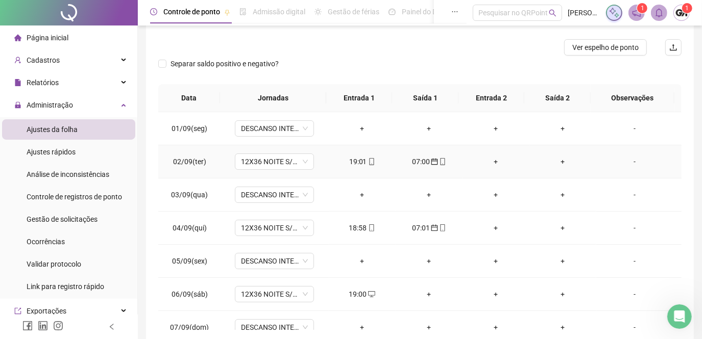
scroll to position [0, 0]
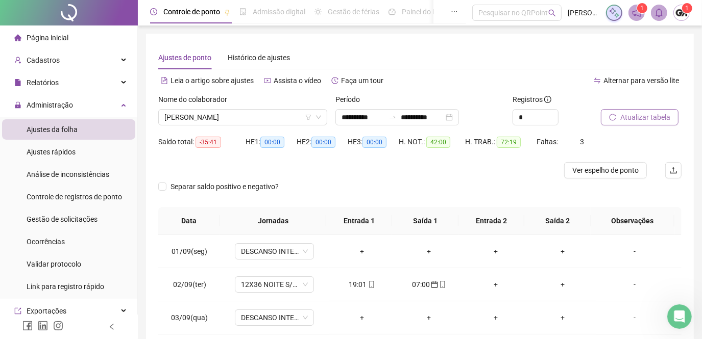
click at [617, 119] on button "Atualizar tabela" at bounding box center [640, 117] width 78 height 16
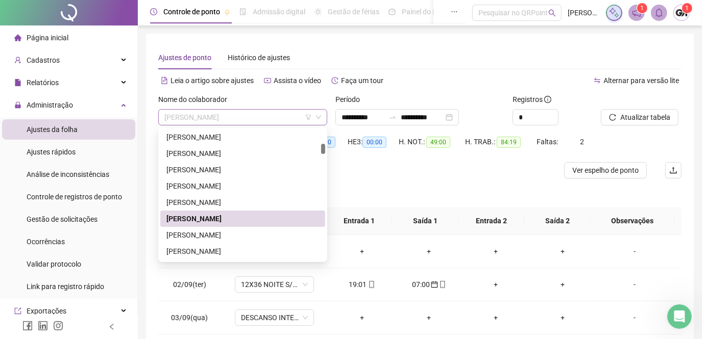
click at [270, 114] on span "[PERSON_NAME]" at bounding box center [242, 117] width 157 height 15
drag, startPoint x: 233, startPoint y: 233, endPoint x: 683, endPoint y: 113, distance: 465.7
click at [233, 233] on div "[PERSON_NAME]" at bounding box center [242, 235] width 153 height 11
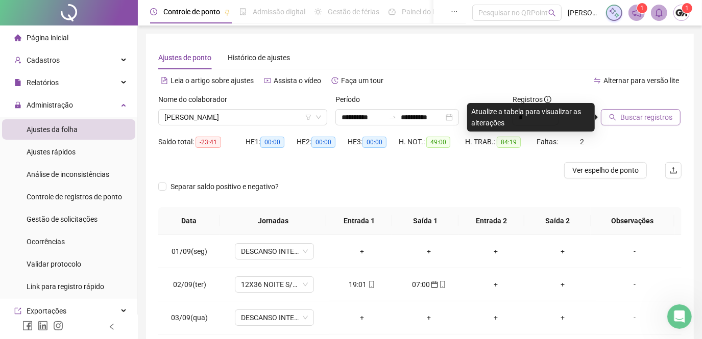
click at [626, 121] on span "Buscar registros" at bounding box center [646, 117] width 52 height 11
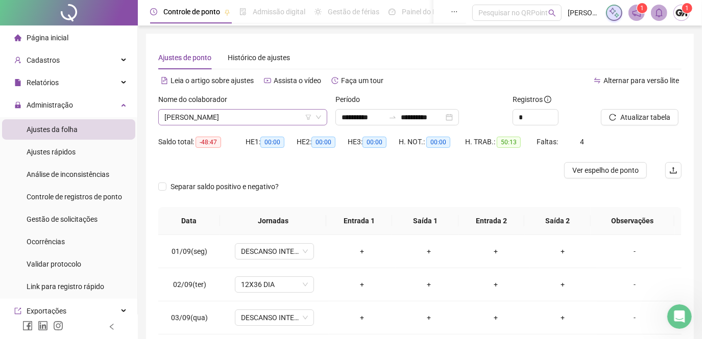
click at [266, 115] on span "[PERSON_NAME]" at bounding box center [242, 117] width 157 height 15
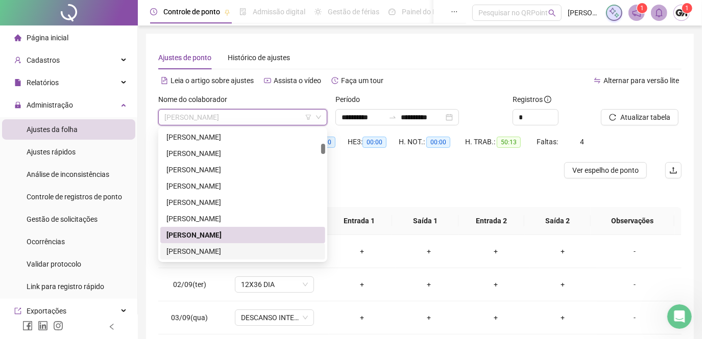
click at [234, 255] on div "[PERSON_NAME]" at bounding box center [242, 251] width 153 height 11
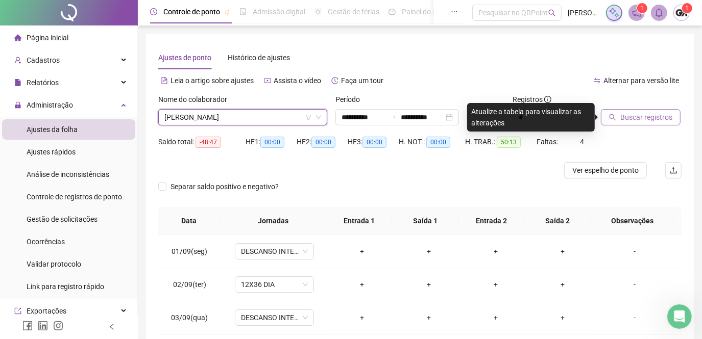
click at [664, 117] on span "Buscar registros" at bounding box center [646, 117] width 52 height 11
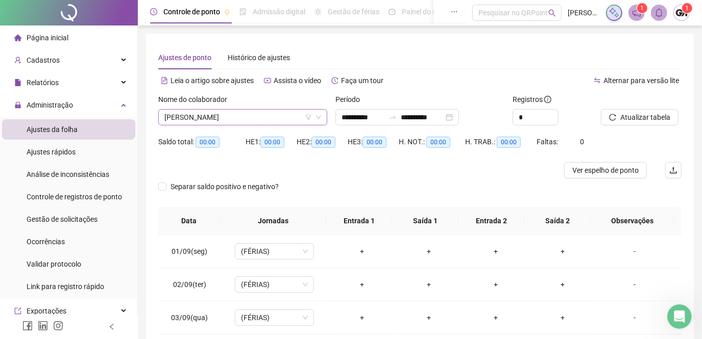
click at [275, 118] on span "[PERSON_NAME]" at bounding box center [242, 117] width 157 height 15
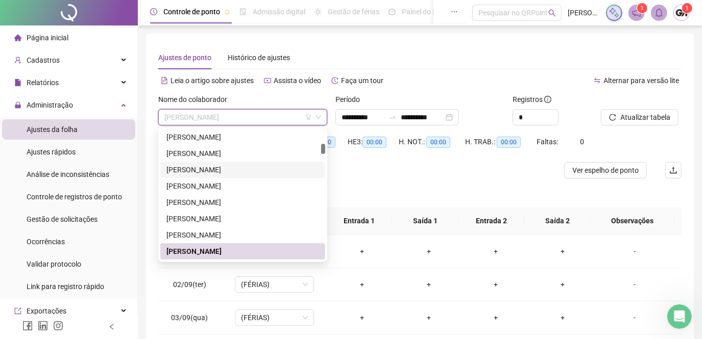
scroll to position [371, 0]
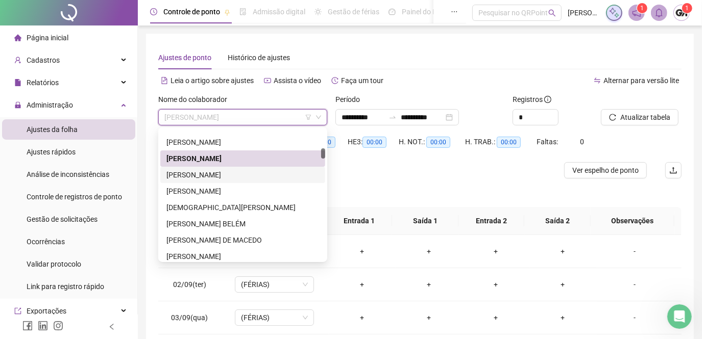
drag, startPoint x: 248, startPoint y: 173, endPoint x: 264, endPoint y: 171, distance: 16.5
click at [248, 173] on div "[PERSON_NAME]" at bounding box center [242, 174] width 153 height 11
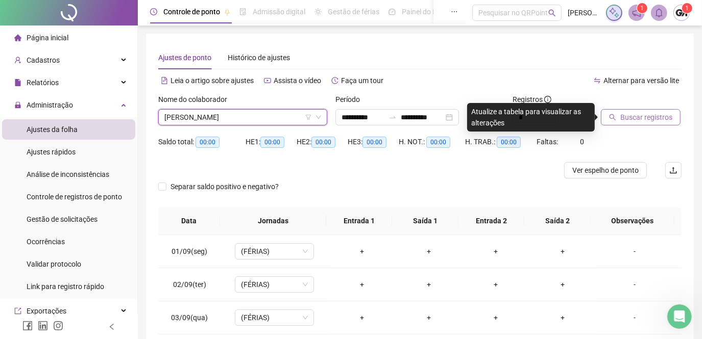
click at [626, 114] on span "Buscar registros" at bounding box center [646, 117] width 52 height 11
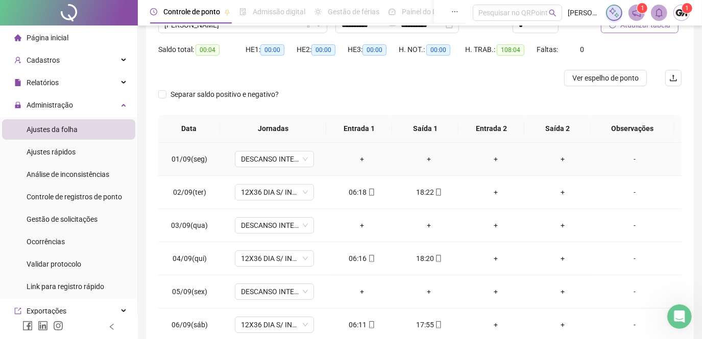
scroll to position [46, 0]
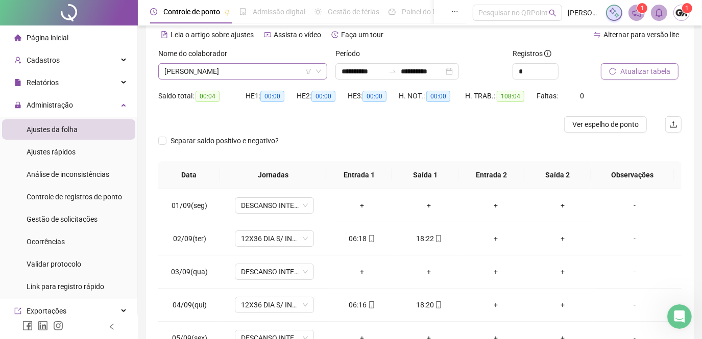
click at [266, 73] on span "[PERSON_NAME]" at bounding box center [242, 71] width 157 height 15
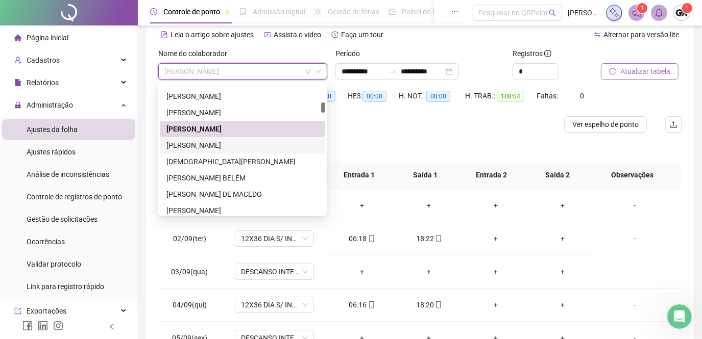
click at [245, 143] on div "[PERSON_NAME]" at bounding box center [242, 145] width 153 height 11
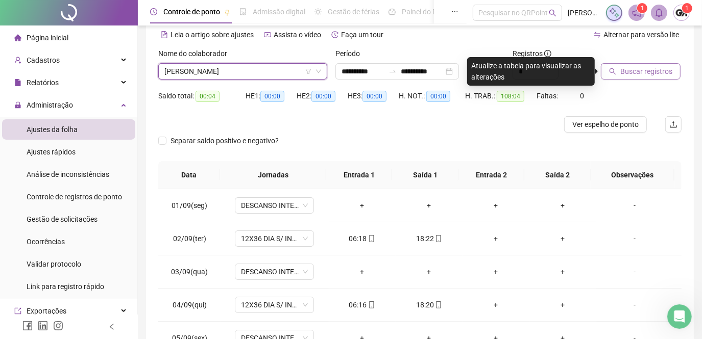
click at [625, 72] on span "Buscar registros" at bounding box center [646, 71] width 52 height 11
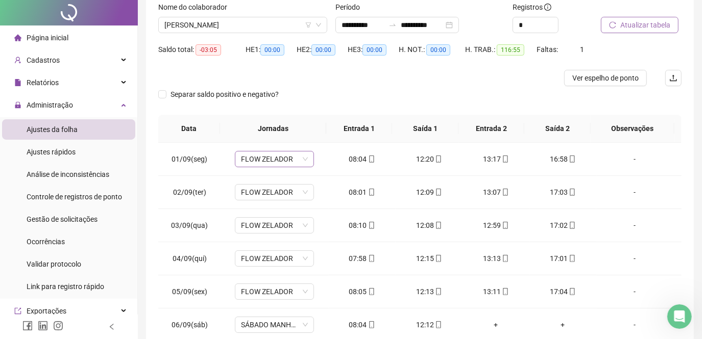
scroll to position [0, 0]
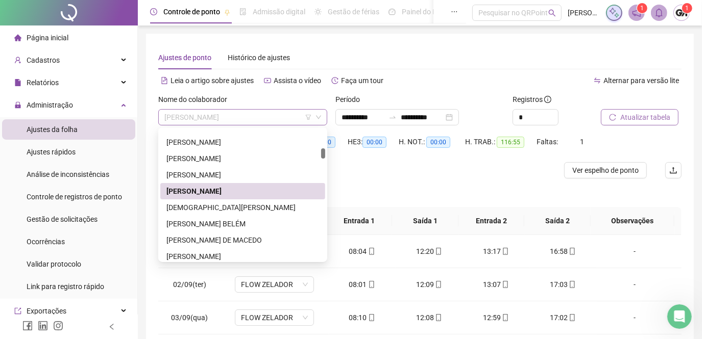
click at [283, 113] on span "[PERSON_NAME]" at bounding box center [242, 117] width 157 height 15
click at [251, 207] on div "[DEMOGRAPHIC_DATA][PERSON_NAME]" at bounding box center [242, 207] width 153 height 11
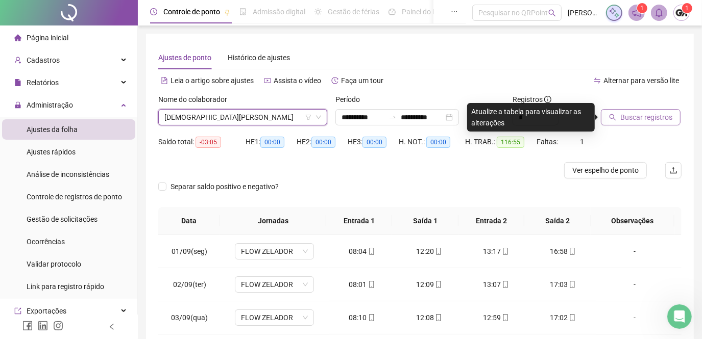
click at [626, 119] on span "Buscar registros" at bounding box center [646, 117] width 52 height 11
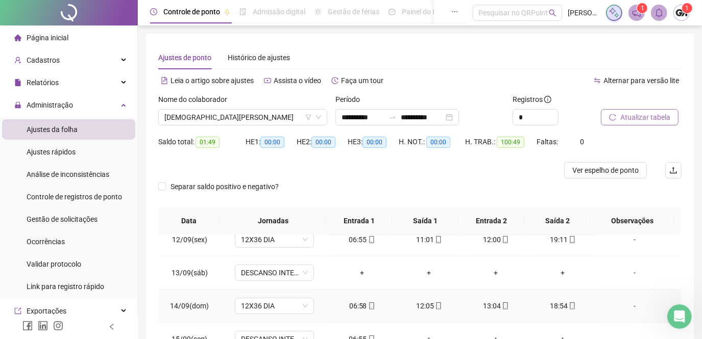
scroll to position [46, 0]
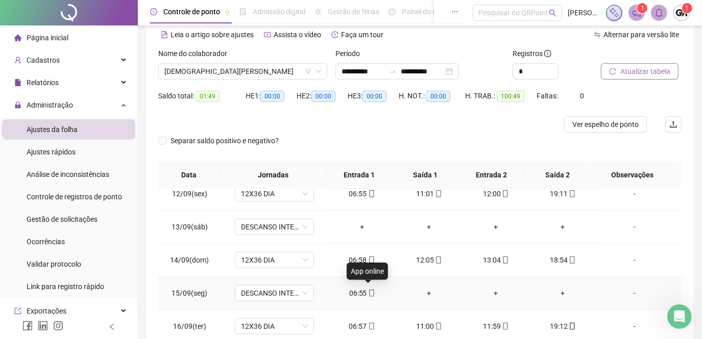
click at [367, 290] on span "mobile" at bounding box center [371, 293] width 8 height 7
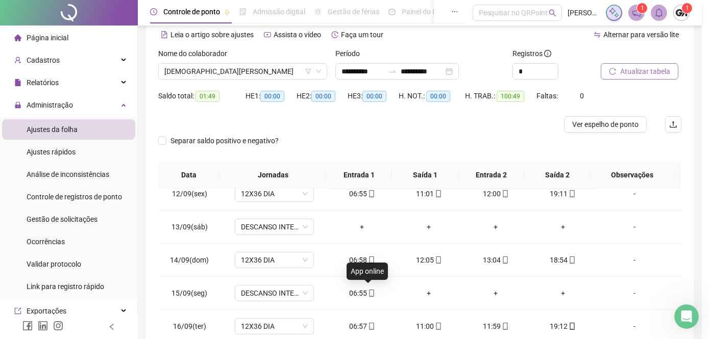
type input "**********"
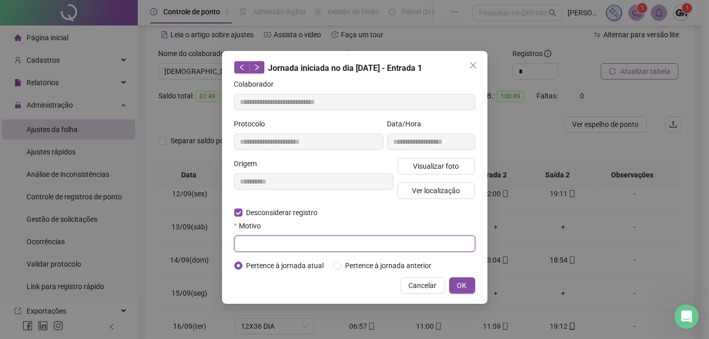
click at [244, 250] on input "text" at bounding box center [354, 244] width 241 height 16
type input "******"
click at [464, 282] on span "OK" at bounding box center [462, 285] width 10 height 11
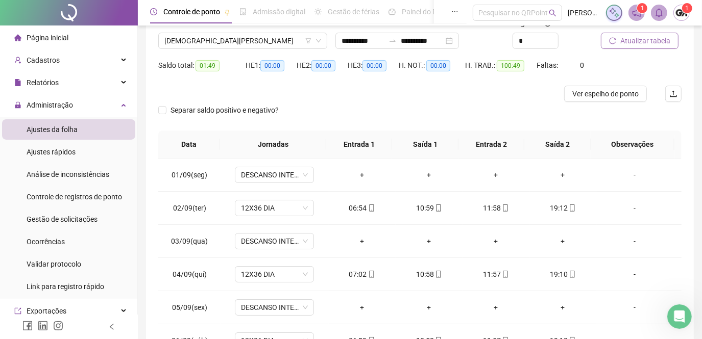
scroll to position [30, 0]
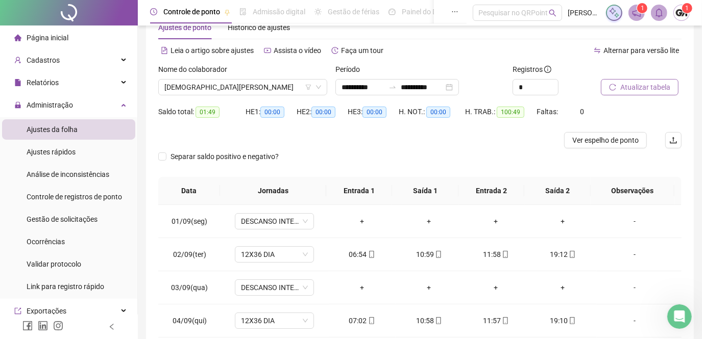
click at [641, 91] on span "Atualizar tabela" at bounding box center [645, 87] width 50 height 11
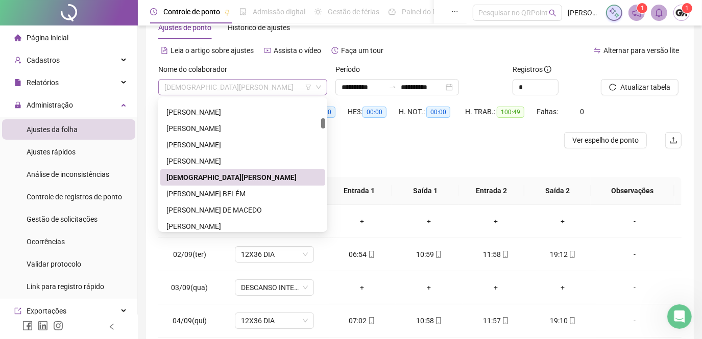
click at [286, 87] on span "[DEMOGRAPHIC_DATA][PERSON_NAME]" at bounding box center [242, 87] width 157 height 15
click at [241, 198] on div "[PERSON_NAME] BELÉM" at bounding box center [242, 193] width 153 height 11
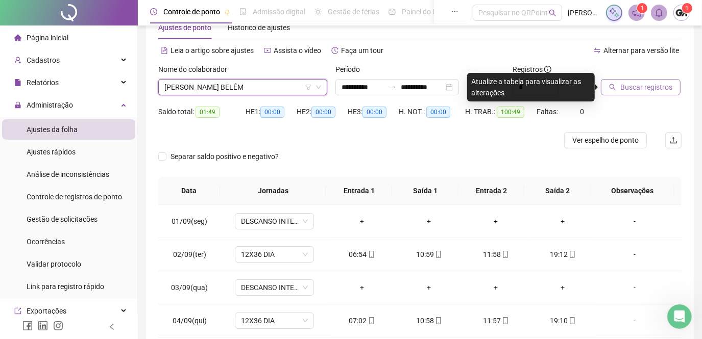
click at [632, 91] on span "Buscar registros" at bounding box center [646, 87] width 52 height 11
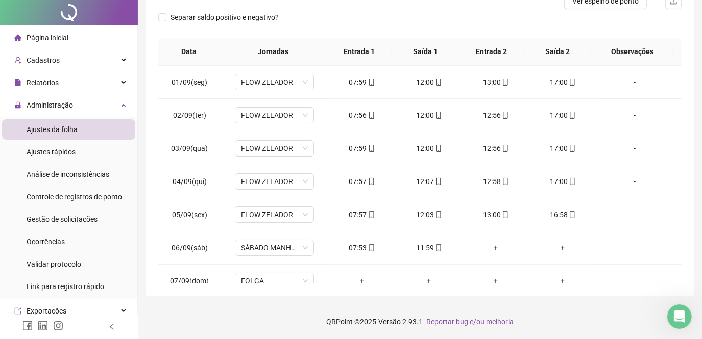
scroll to position [0, 0]
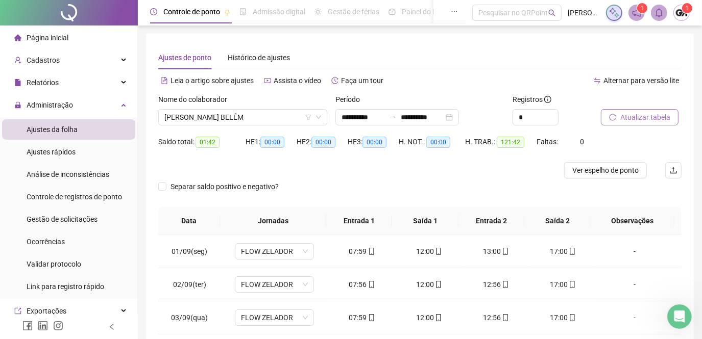
click at [635, 114] on span "Atualizar tabela" at bounding box center [645, 117] width 50 height 11
click at [262, 122] on span "[PERSON_NAME] BELÉM" at bounding box center [242, 117] width 157 height 15
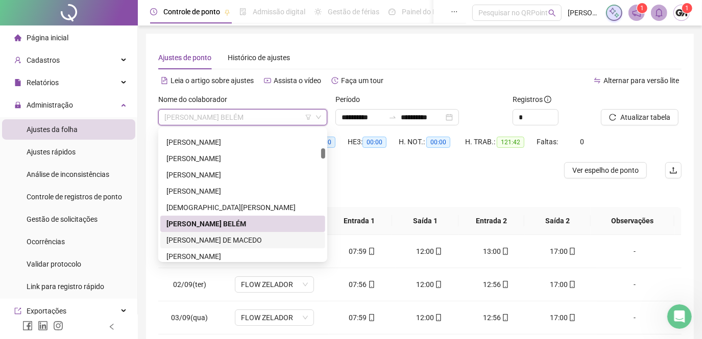
drag, startPoint x: 250, startPoint y: 240, endPoint x: 495, endPoint y: 141, distance: 264.2
click at [250, 240] on div "[PERSON_NAME] DE MACEDO" at bounding box center [242, 240] width 153 height 11
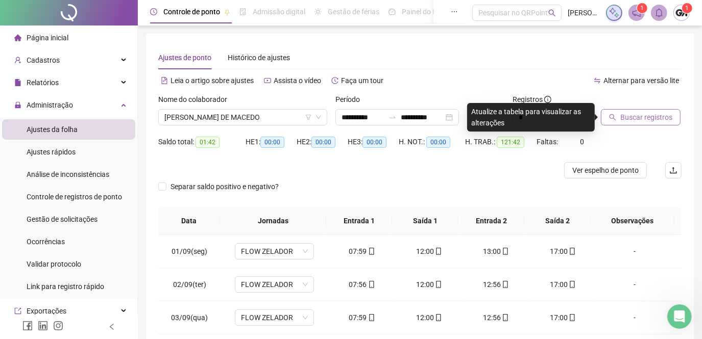
click at [623, 119] on span "Buscar registros" at bounding box center [646, 117] width 52 height 11
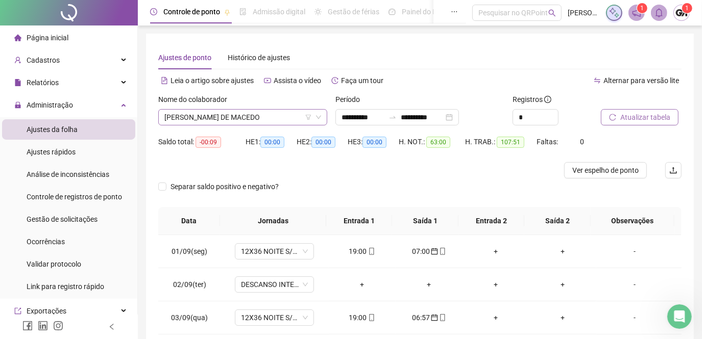
click at [253, 114] on span "[PERSON_NAME] DE MACEDO" at bounding box center [242, 117] width 157 height 15
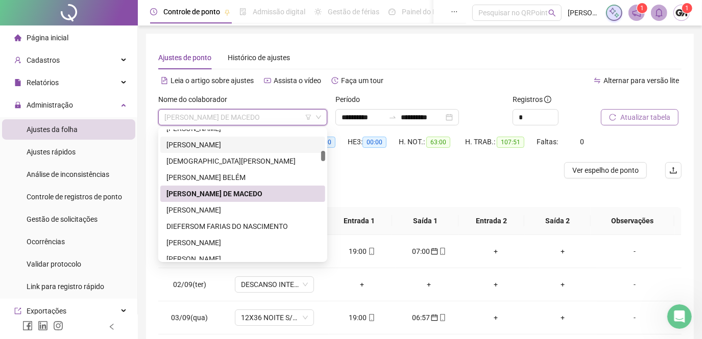
scroll to position [464, 0]
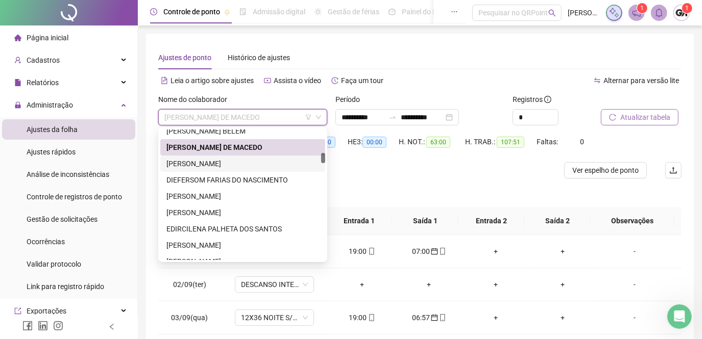
click at [236, 165] on div "[PERSON_NAME]" at bounding box center [242, 163] width 153 height 11
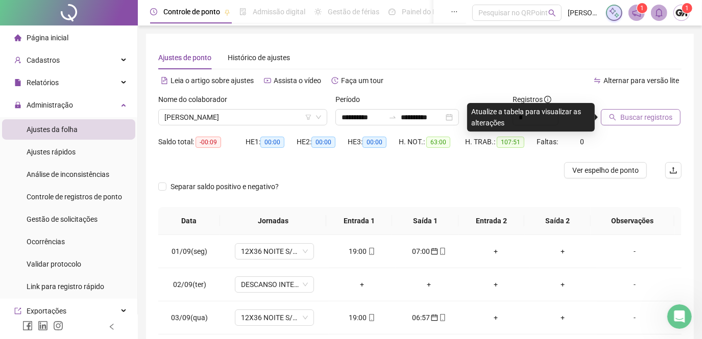
click at [638, 119] on span "Buscar registros" at bounding box center [646, 117] width 52 height 11
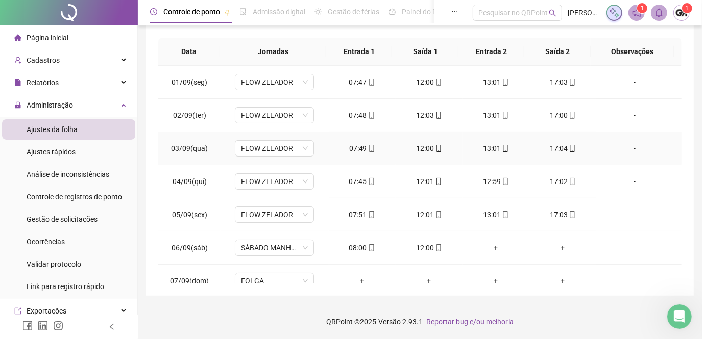
scroll to position [0, 0]
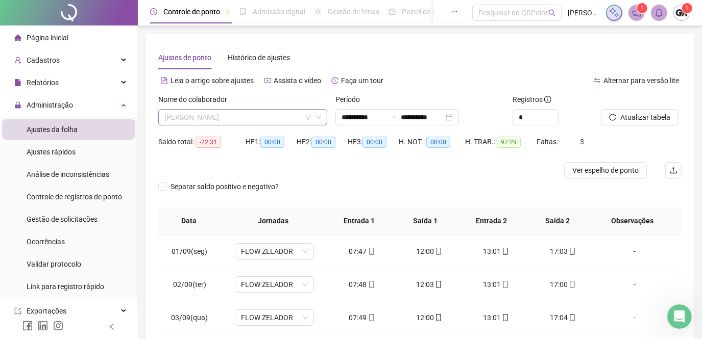
click at [285, 117] on span "[PERSON_NAME]" at bounding box center [242, 117] width 157 height 15
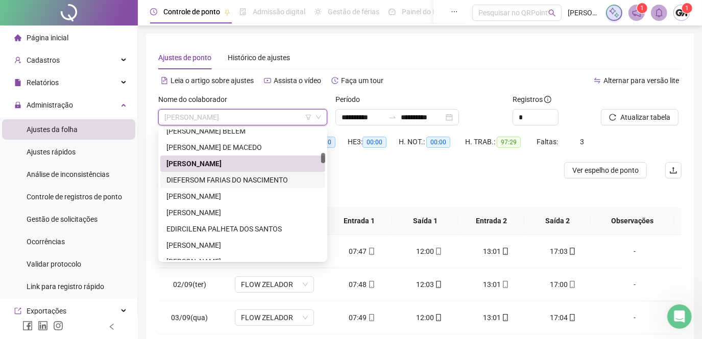
click at [263, 178] on div "DIEFERSOM FARIAS DO NASCIMENTO" at bounding box center [242, 180] width 153 height 11
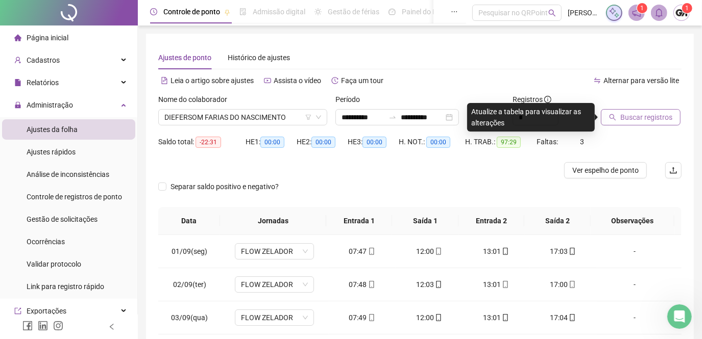
click at [635, 114] on span "Buscar registros" at bounding box center [646, 117] width 52 height 11
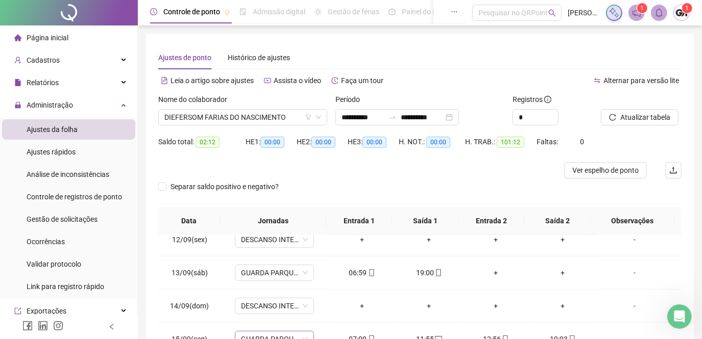
scroll to position [899, 0]
click at [286, 118] on span "DIEFERSOM FARIAS DO NASCIMENTO" at bounding box center [242, 117] width 157 height 15
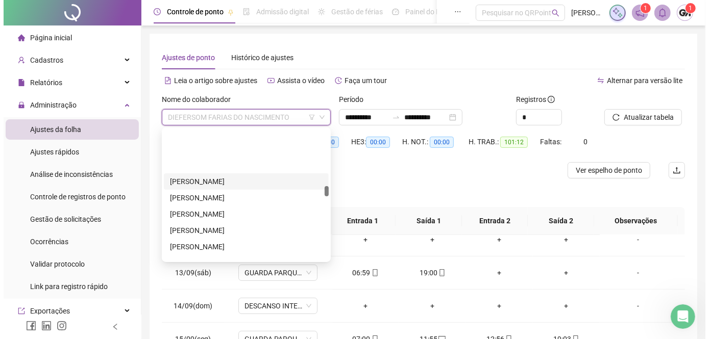
scroll to position [1113, 0]
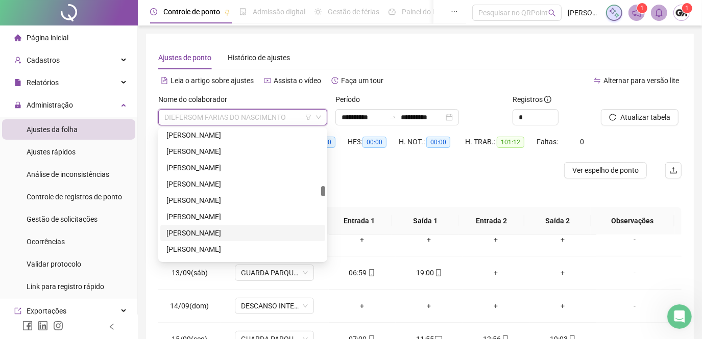
click at [240, 232] on div "[PERSON_NAME]" at bounding box center [242, 233] width 153 height 11
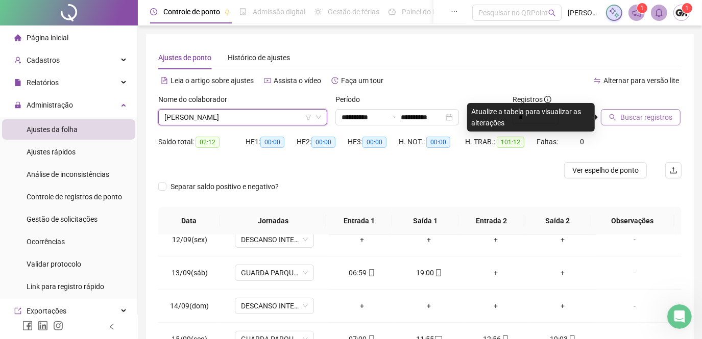
click at [619, 119] on button "Buscar registros" at bounding box center [641, 117] width 80 height 16
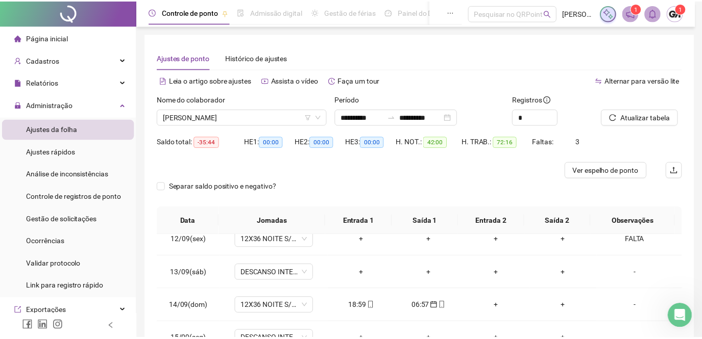
scroll to position [169, 0]
